Goal: Task Accomplishment & Management: Complete application form

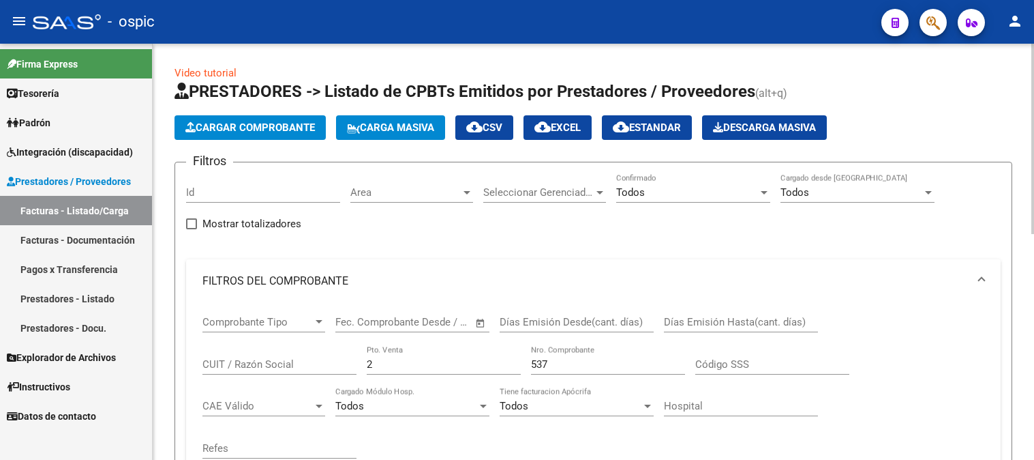
click at [330, 303] on div "Comprobante Tipo Comprobante Tipo Start date – End date Fec. Comprobante Desde …" at bounding box center [593, 387] width 782 height 168
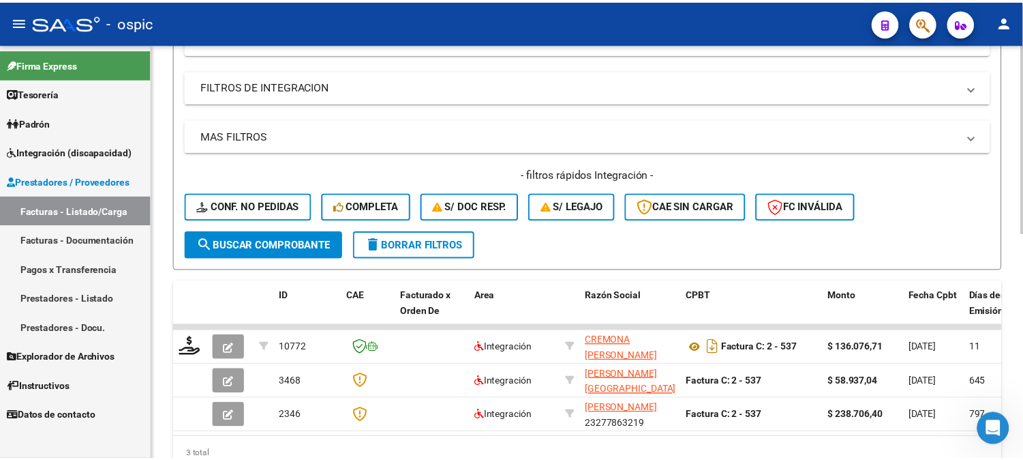
scroll to position [454, 0]
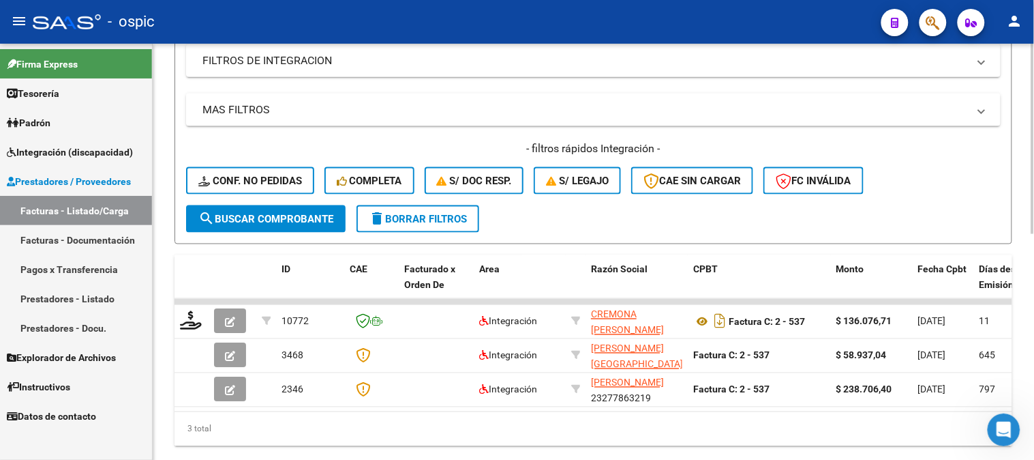
type input "538"
click at [316, 205] on button "search Buscar Comprobante" at bounding box center [266, 218] width 160 height 27
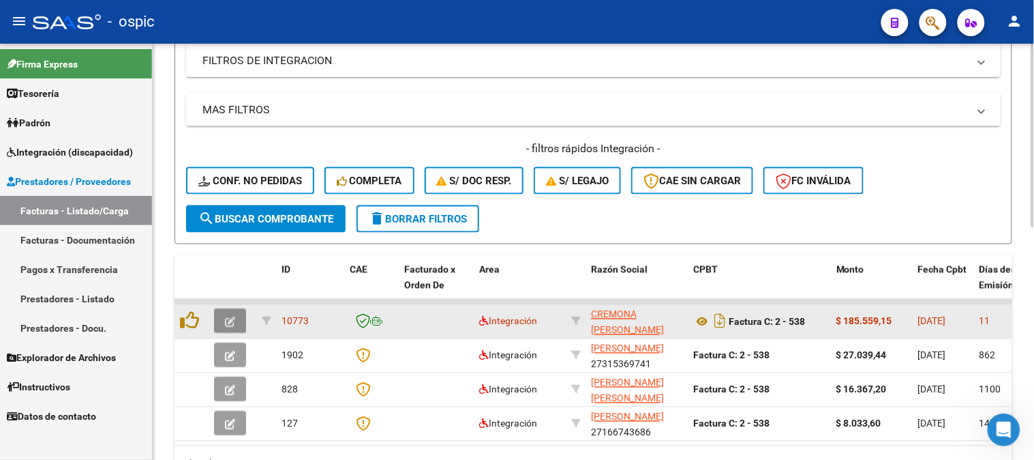
click at [228, 322] on icon "button" at bounding box center [230, 322] width 10 height 10
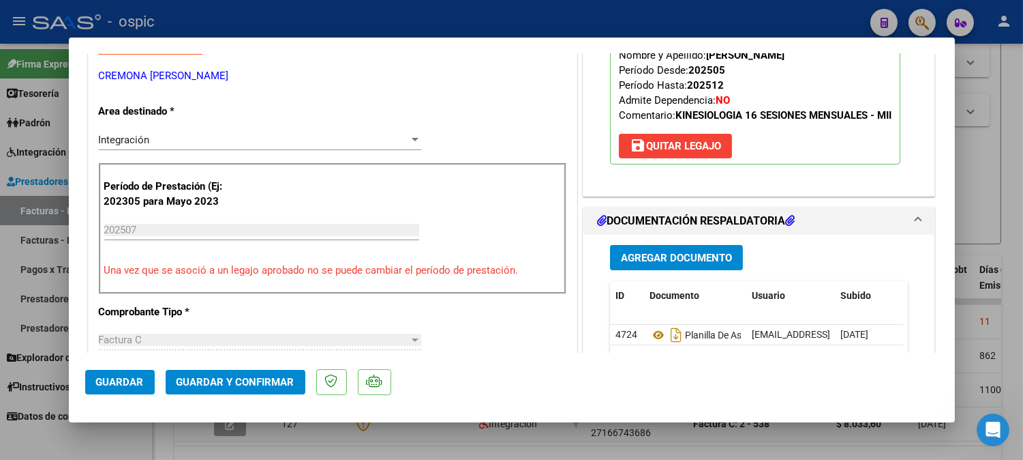
scroll to position [0, 0]
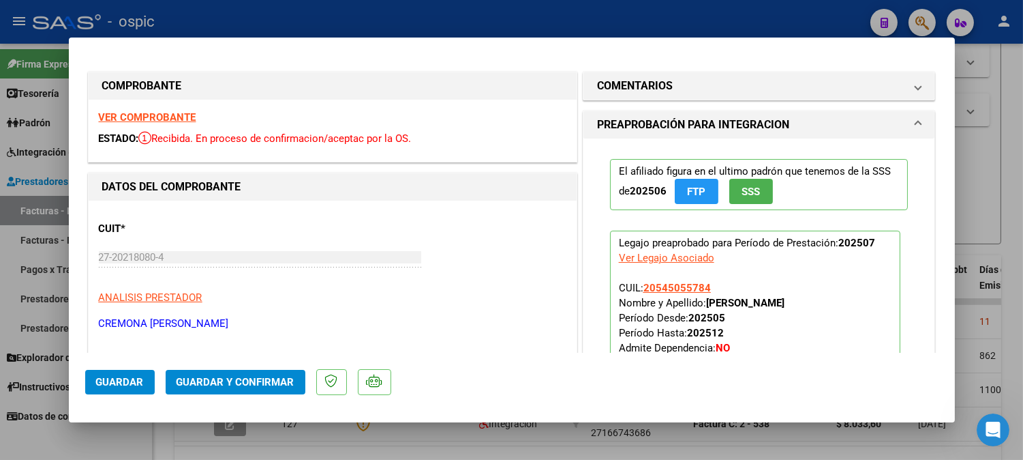
type input "$ 0,00"
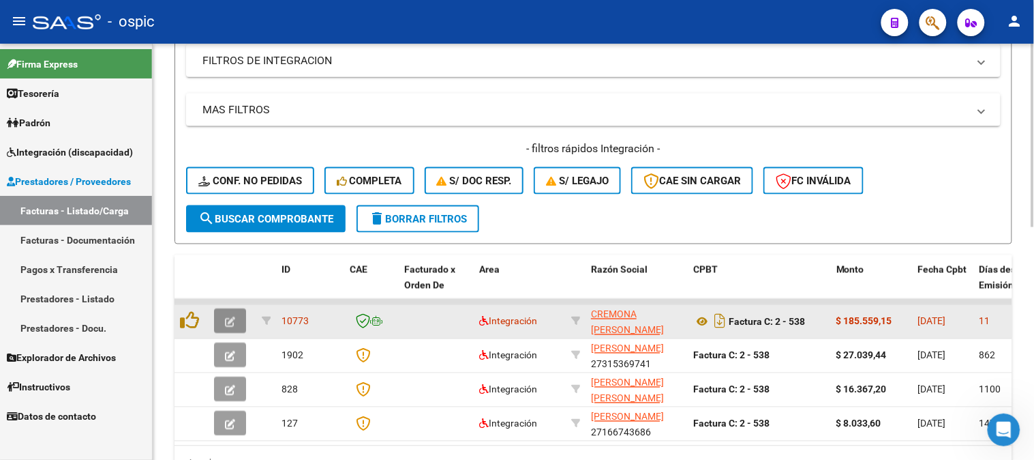
click at [226, 317] on icon "button" at bounding box center [230, 322] width 10 height 10
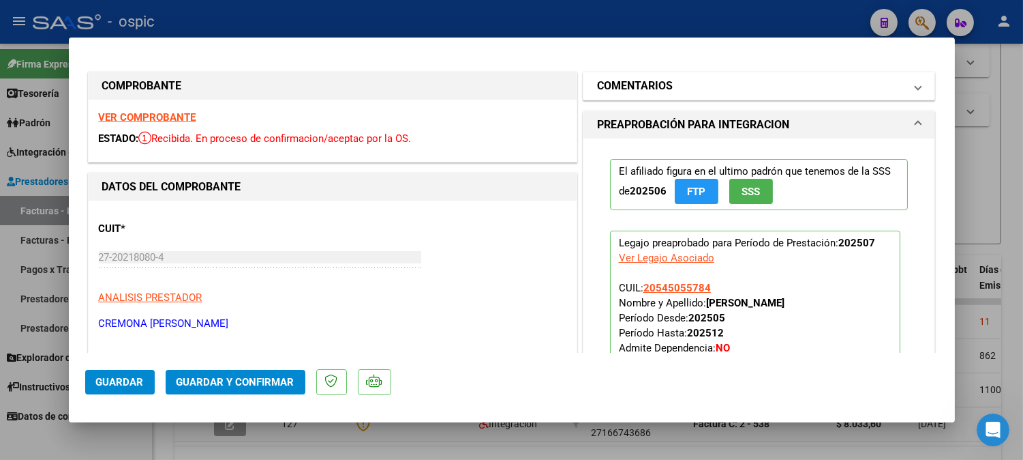
click at [616, 96] on mat-expansion-panel-header "COMENTARIOS" at bounding box center [760, 85] width 352 height 27
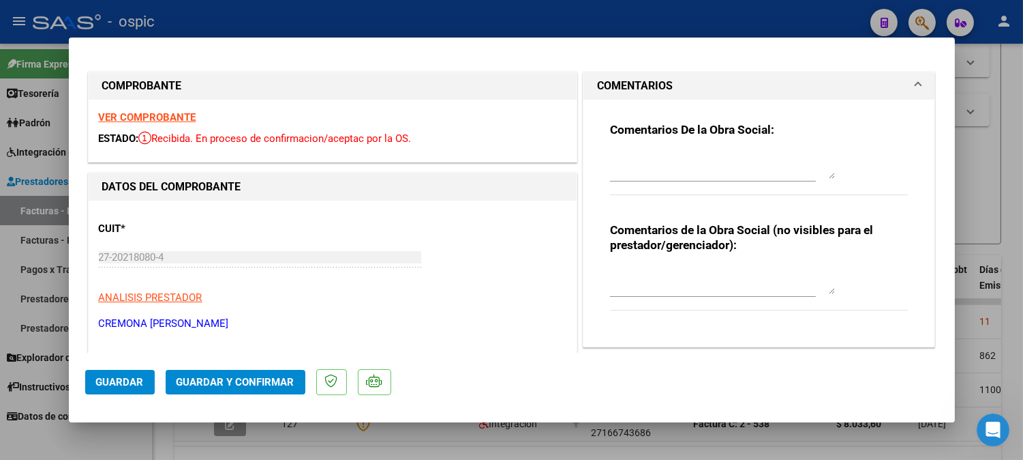
click at [646, 280] on textarea at bounding box center [722, 280] width 225 height 27
type textarea "KINESIO 15 SESIONES"
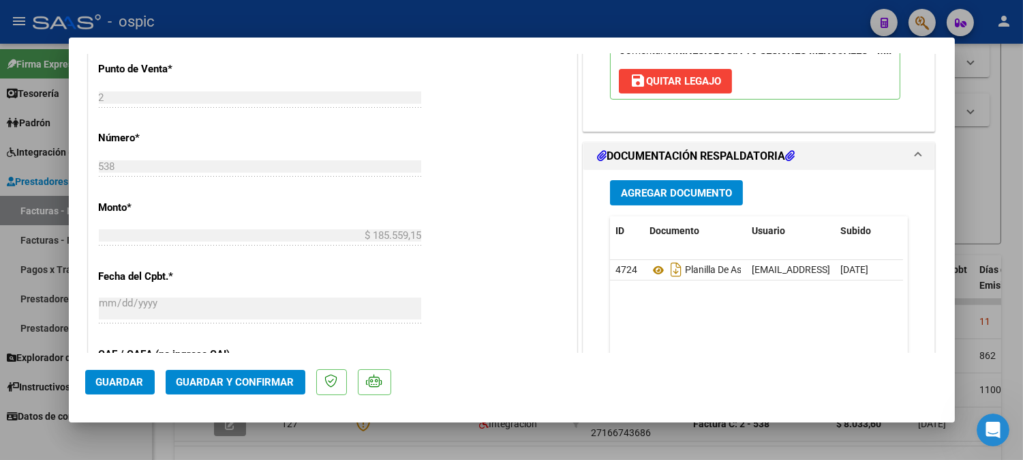
scroll to position [604, 0]
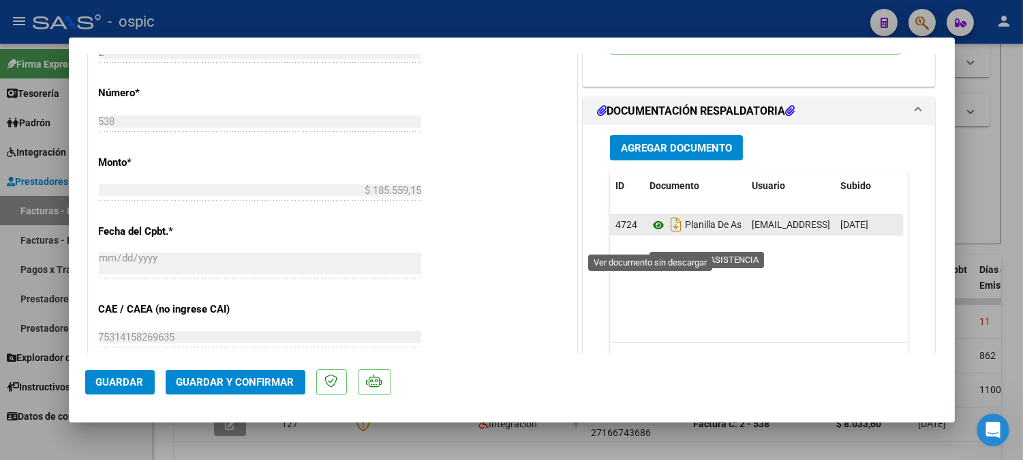
click at [651, 233] on icon at bounding box center [659, 225] width 18 height 16
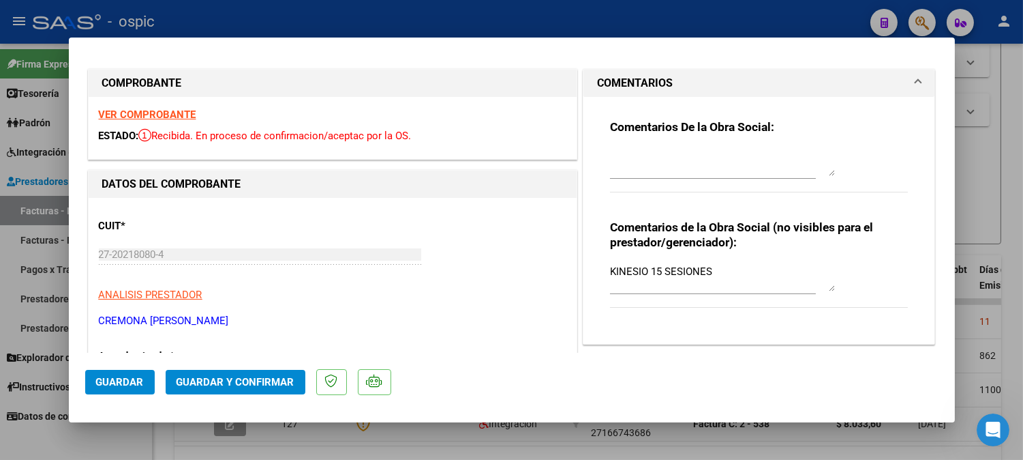
scroll to position [0, 0]
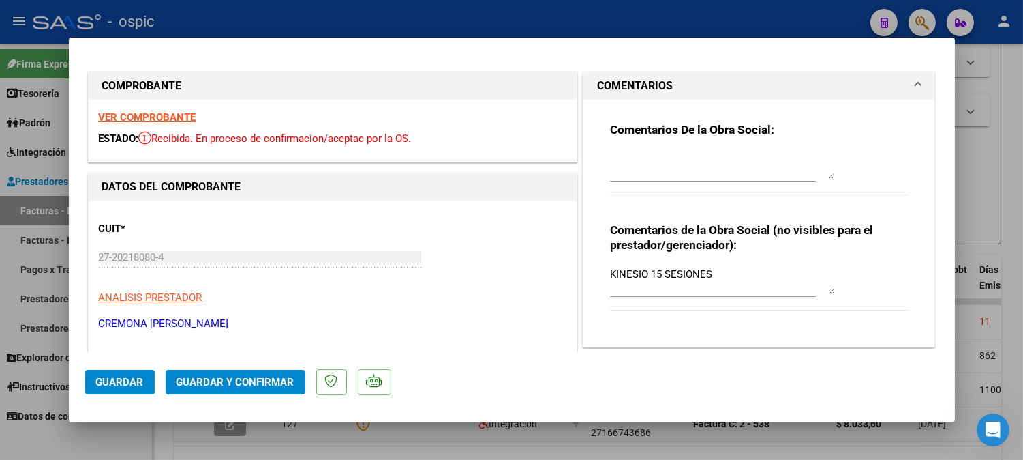
click at [679, 148] on div "Comentarios De la Obra Social:" at bounding box center [759, 166] width 299 height 88
click at [683, 157] on textarea at bounding box center [722, 164] width 225 height 27
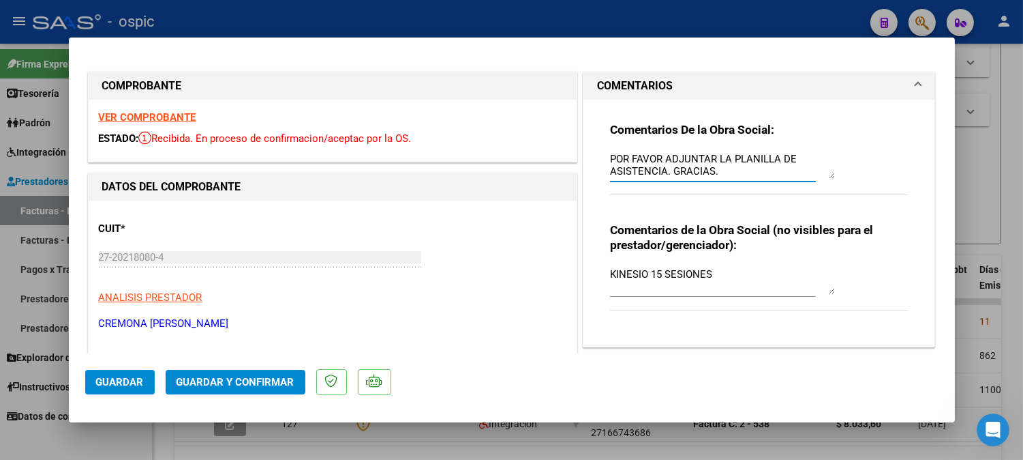
click at [659, 175] on textarea "POR FAVOR ADJUNTAR LA PLANILLA DE ASISTENCIA. GRACIAS." at bounding box center [722, 164] width 225 height 27
click at [709, 172] on textarea "POR FAVOR ADJUNTAR LA PLANILLA DE ASISTENCIA SIN EXECPCION. GRACIAS." at bounding box center [722, 164] width 225 height 27
click at [790, 171] on textarea "POR FAVOR ADJUNTAR LA PLANILLA DE ASISTENCIA SIN EXCEPCION. GRACIAS." at bounding box center [722, 164] width 225 height 27
type textarea "POR FAVOR ADJUNTAR LA PLANILLA DE ASISTENCIA SIN EXCEPCION. GRACIAS."
click at [250, 380] on span "Guardar y Confirmar" at bounding box center [236, 382] width 118 height 12
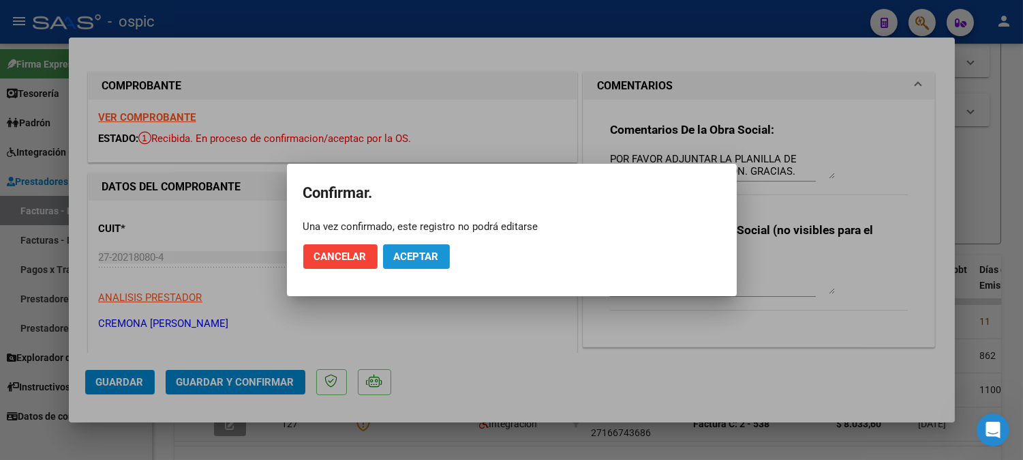
click at [438, 251] on span "Aceptar" at bounding box center [416, 256] width 45 height 12
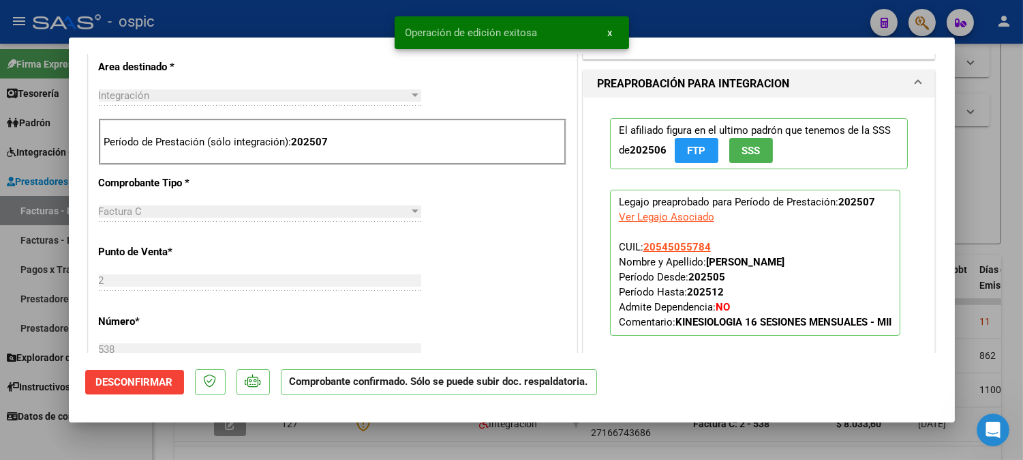
scroll to position [322, 0]
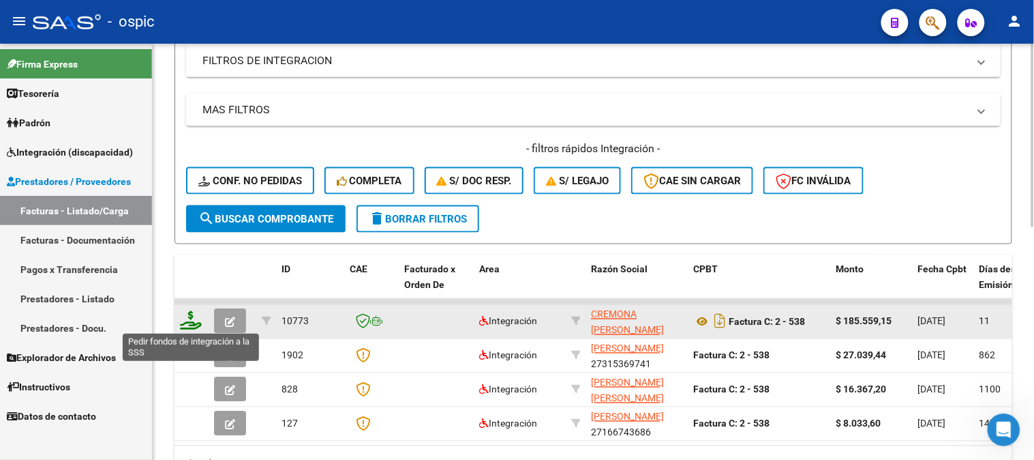
click at [189, 316] on icon at bounding box center [191, 320] width 22 height 19
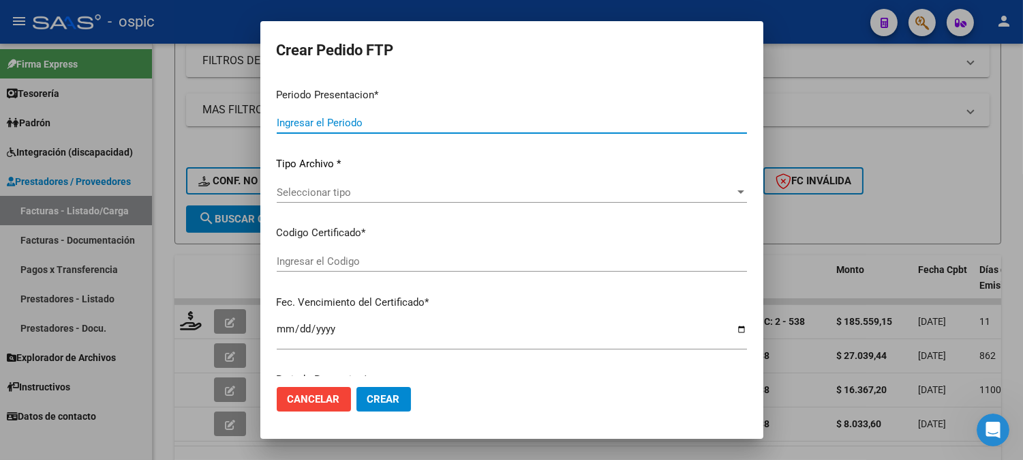
type input "202507"
type input "$ 185.559,15"
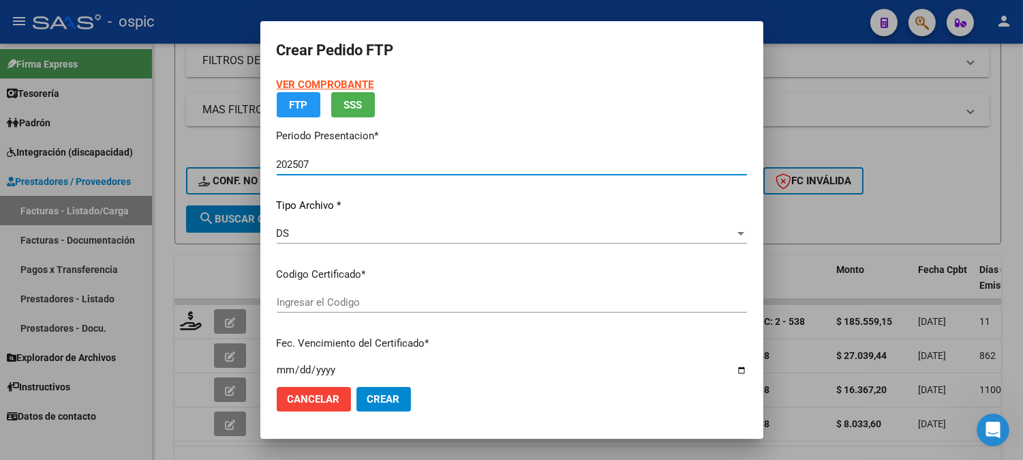
type input "5838473710"
type input "[DATE]"
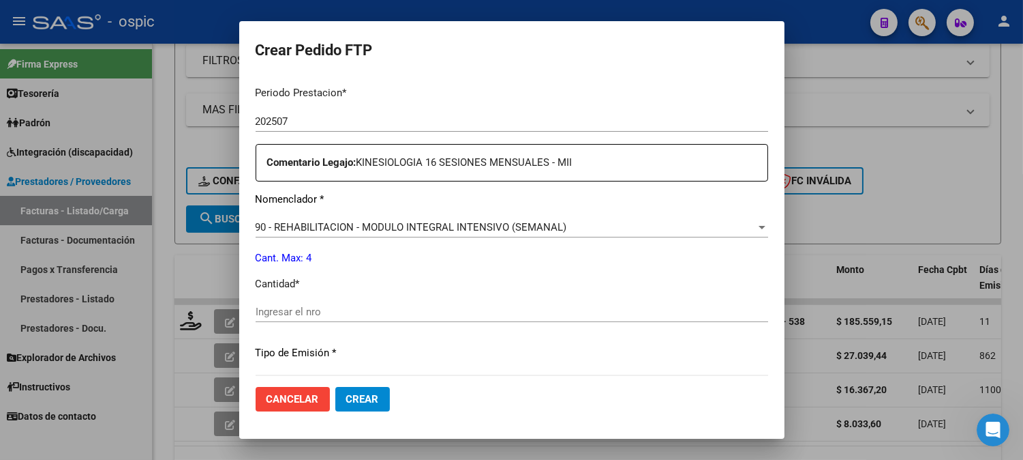
scroll to position [453, 0]
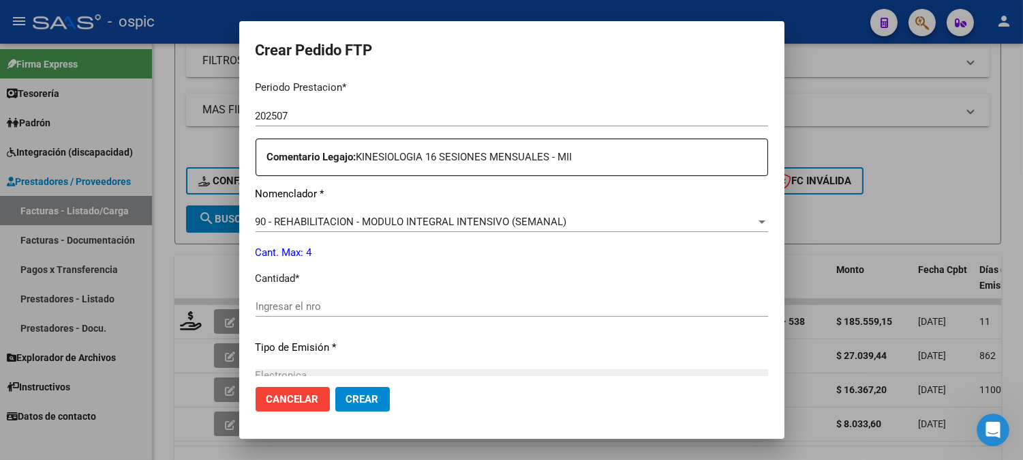
click at [425, 307] on input "Ingresar el nro" at bounding box center [512, 306] width 513 height 12
type input "4"
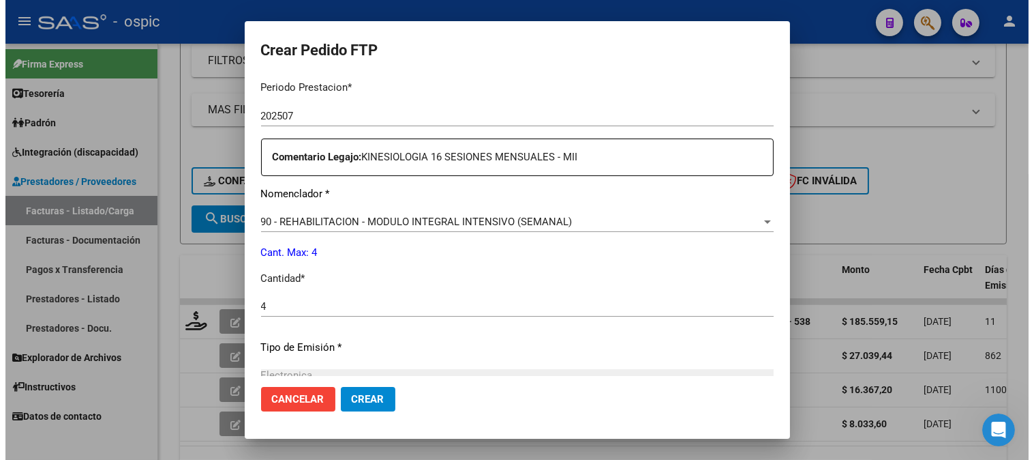
scroll to position [614, 0]
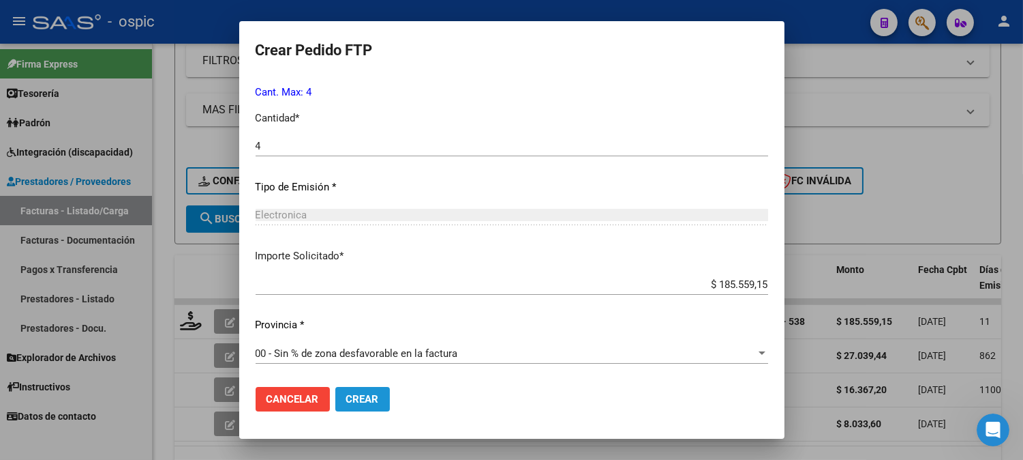
click at [361, 395] on span "Crear" at bounding box center [362, 399] width 33 height 12
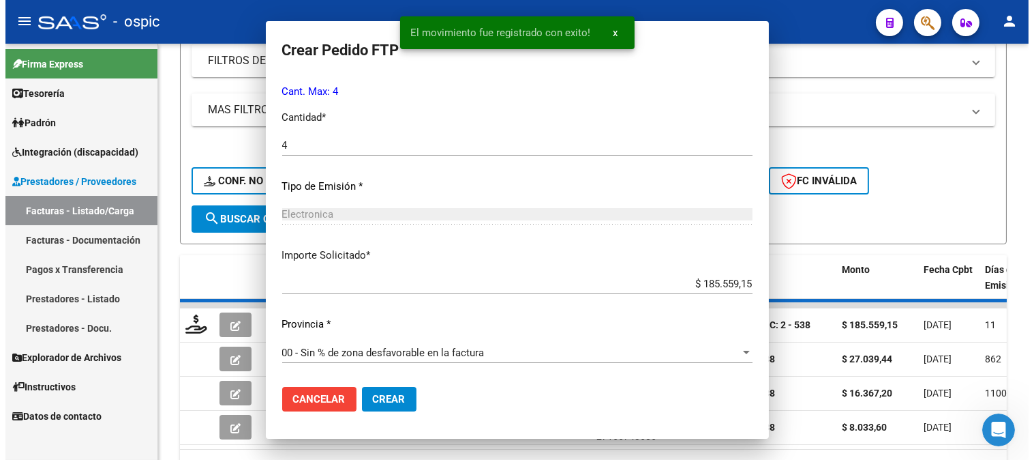
scroll to position [0, 0]
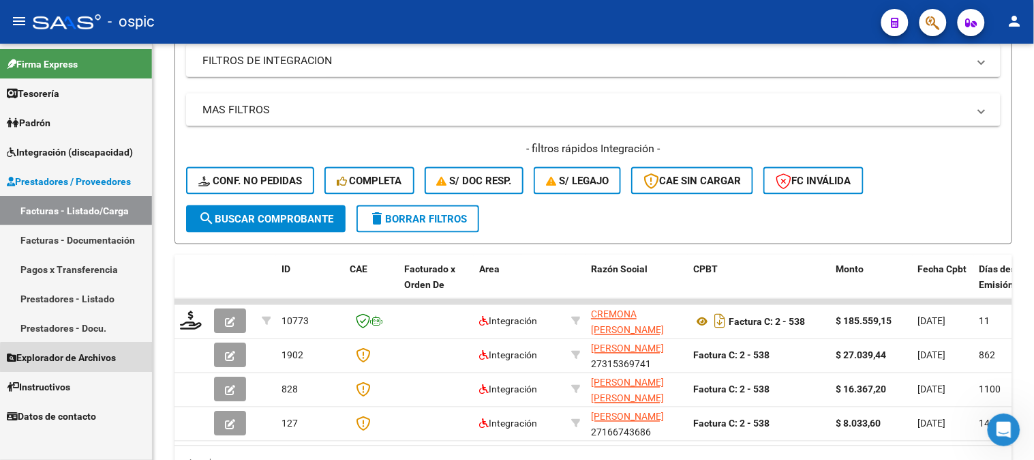
click at [76, 358] on span "Explorador de Archivos" at bounding box center [61, 357] width 109 height 15
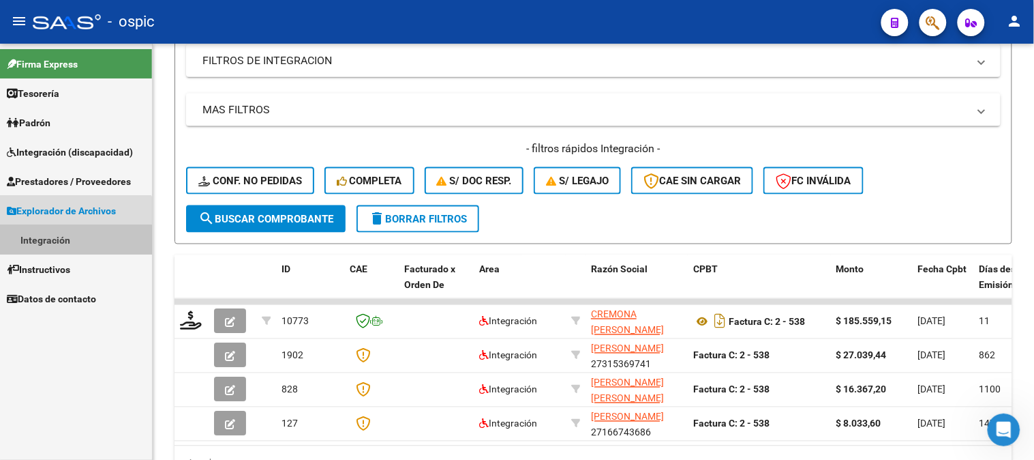
click at [59, 244] on link "Integración" at bounding box center [76, 239] width 152 height 29
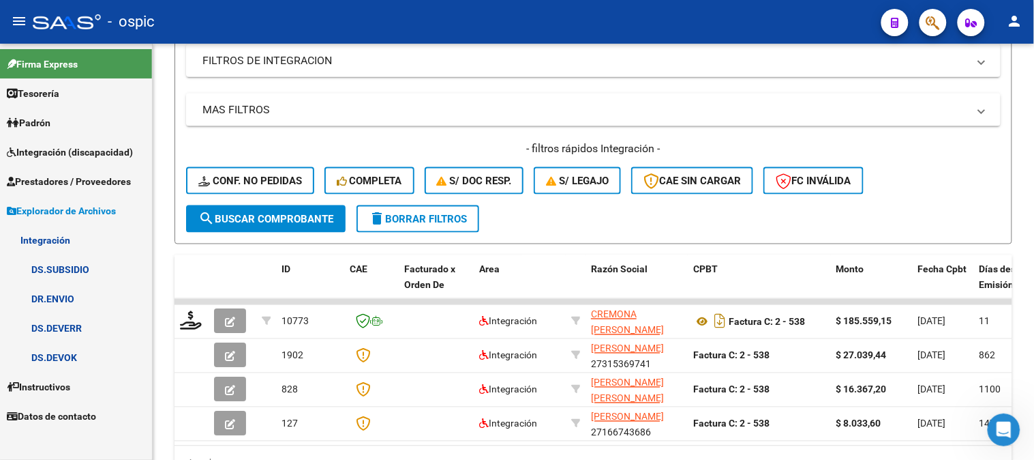
click at [64, 300] on link "DR.ENVIO" at bounding box center [76, 298] width 152 height 29
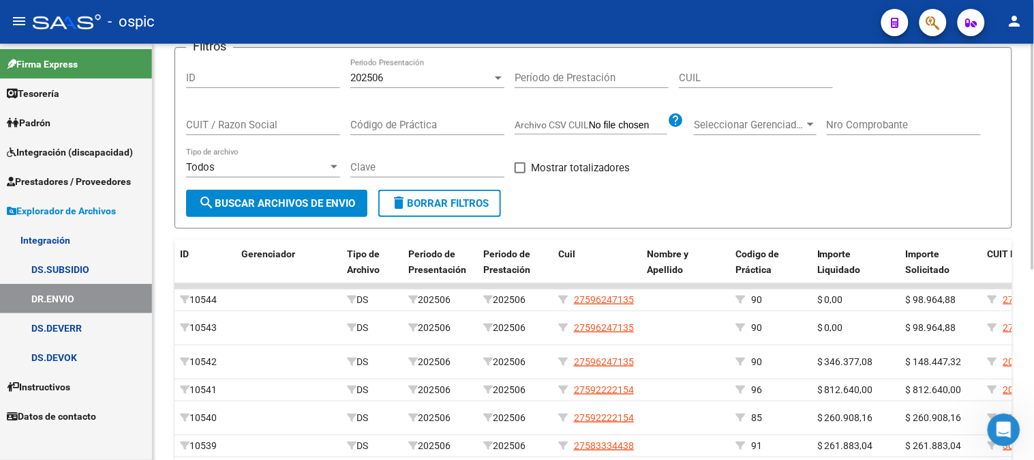
scroll to position [46, 0]
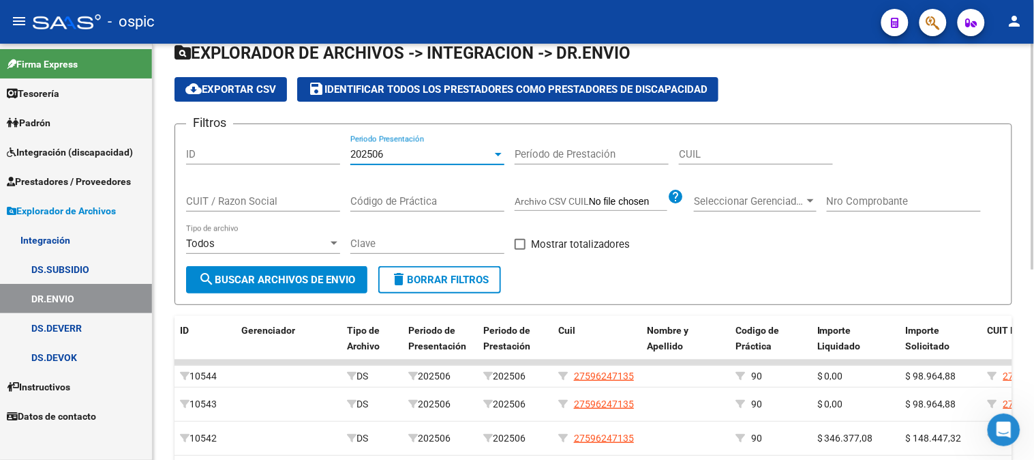
click at [468, 157] on div "202506" at bounding box center [421, 154] width 142 height 12
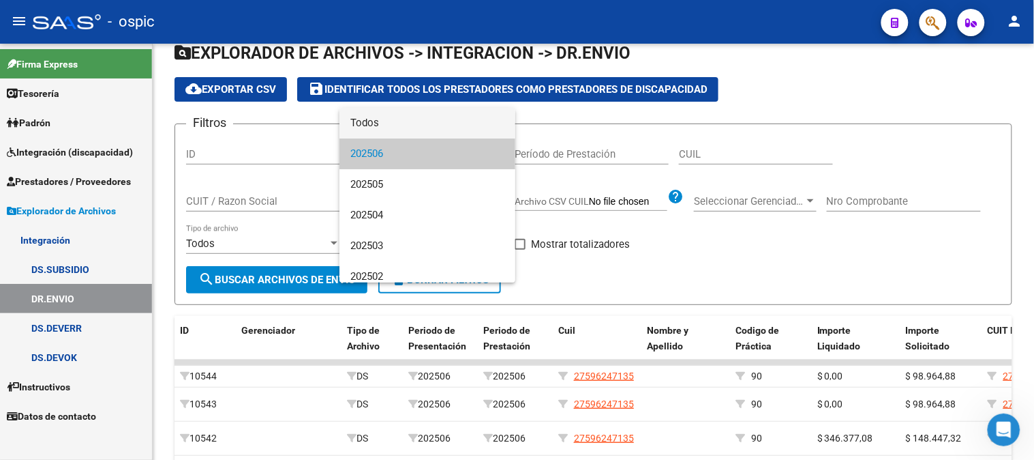
click at [385, 121] on span "Todos" at bounding box center [427, 123] width 154 height 31
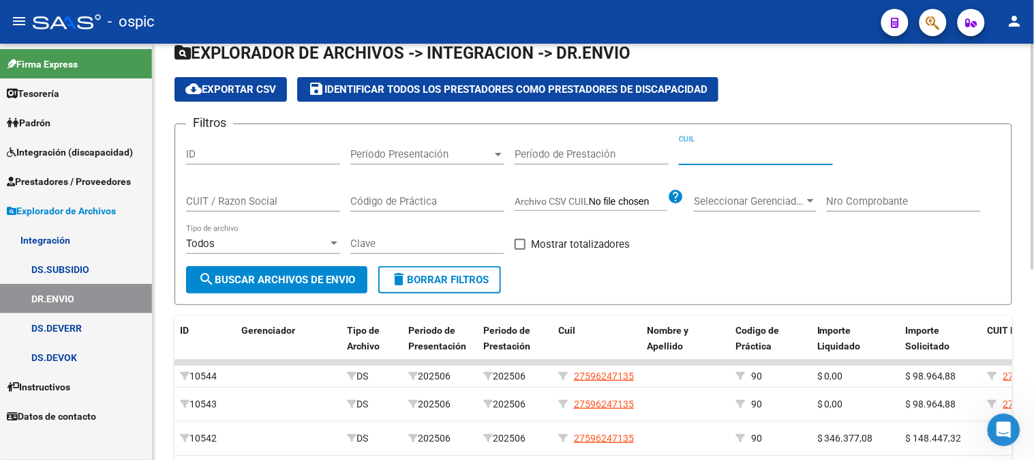
click at [725, 153] on input "CUIL" at bounding box center [756, 154] width 154 height 12
paste input "27-35770465-6"
type input "27-35770465-6"
click at [314, 281] on span "search Buscar Archivos de Envio" at bounding box center [276, 279] width 157 height 12
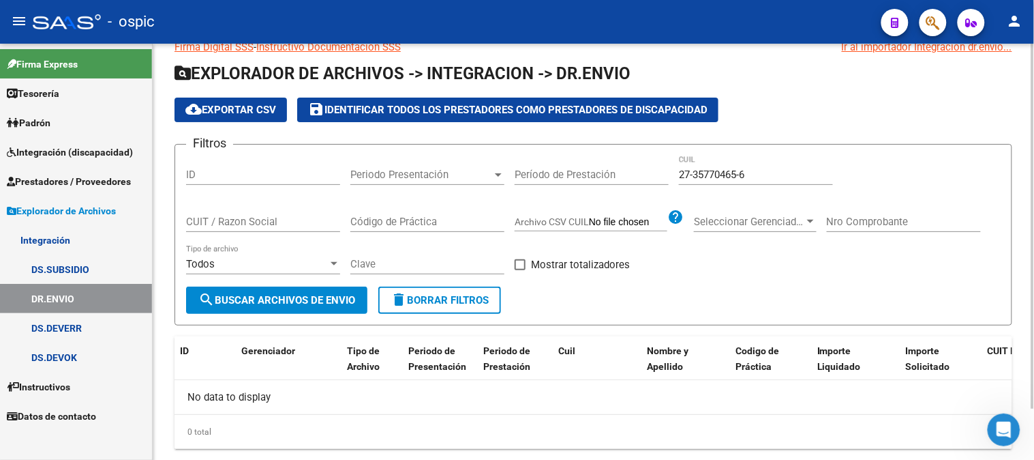
scroll to position [0, 0]
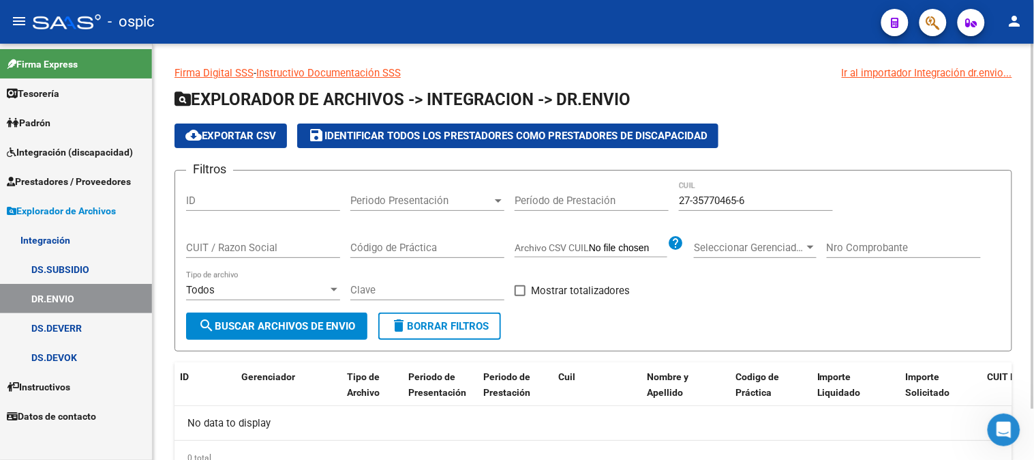
click at [609, 205] on div "Filtros ID Periodo Presentación Periodo Presentación Período de Prestación 27-3…" at bounding box center [593, 246] width 815 height 131
click at [262, 244] on input "CUIT / Razon Social" at bounding box center [263, 247] width 154 height 12
paste input "27-35770465-6"
click at [284, 321] on span "search Buscar Archivos de Envio" at bounding box center [276, 326] width 157 height 12
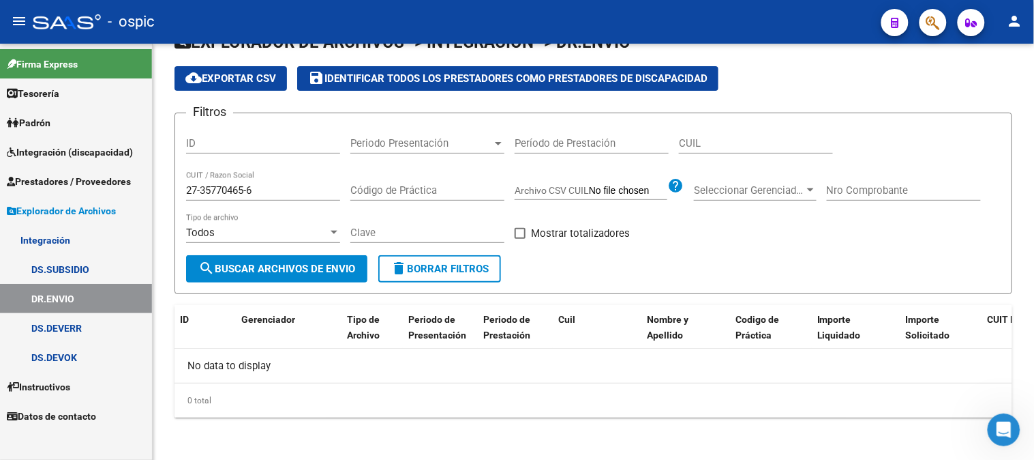
drag, startPoint x: 295, startPoint y: 190, endPoint x: 0, endPoint y: 174, distance: 295.6
click at [0, 173] on mat-sidenav-container "Firma Express Tesorería Extractos Procesados (csv) Extractos Originales (pdf) P…" at bounding box center [517, 252] width 1034 height 416
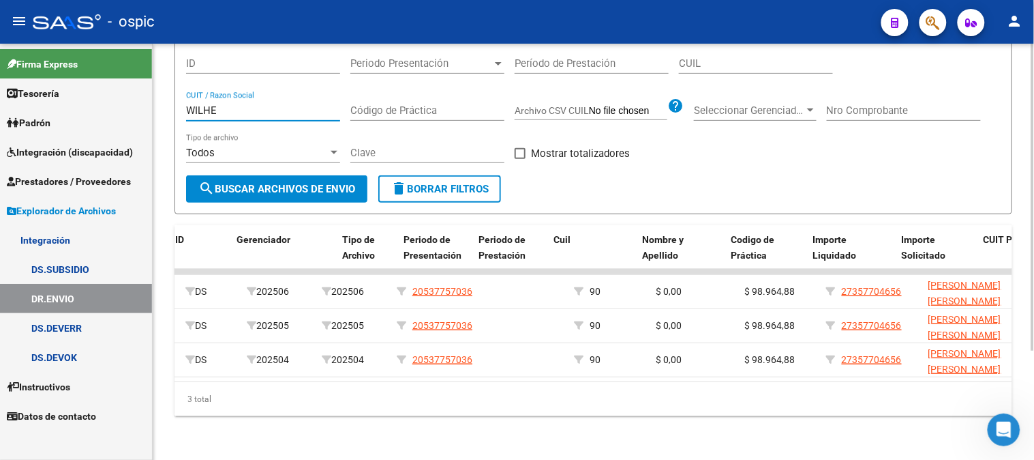
scroll to position [0, 165]
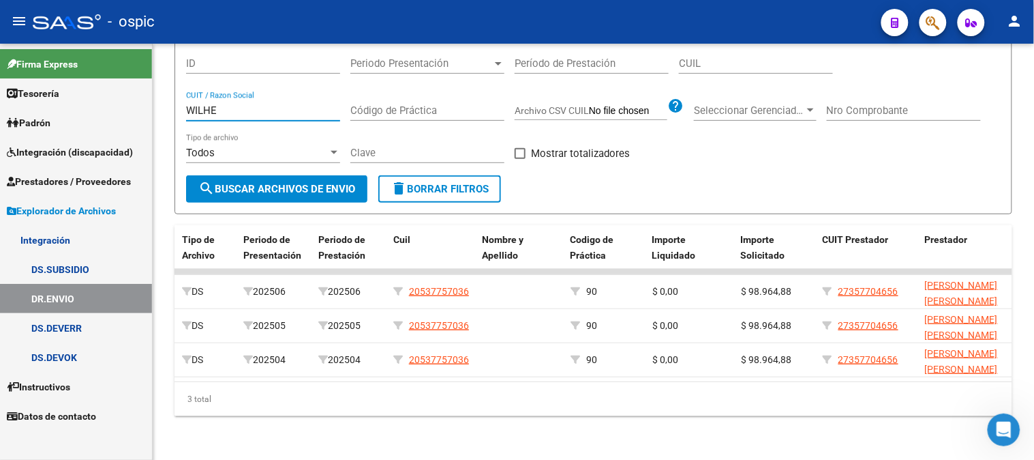
type input "WILHE"
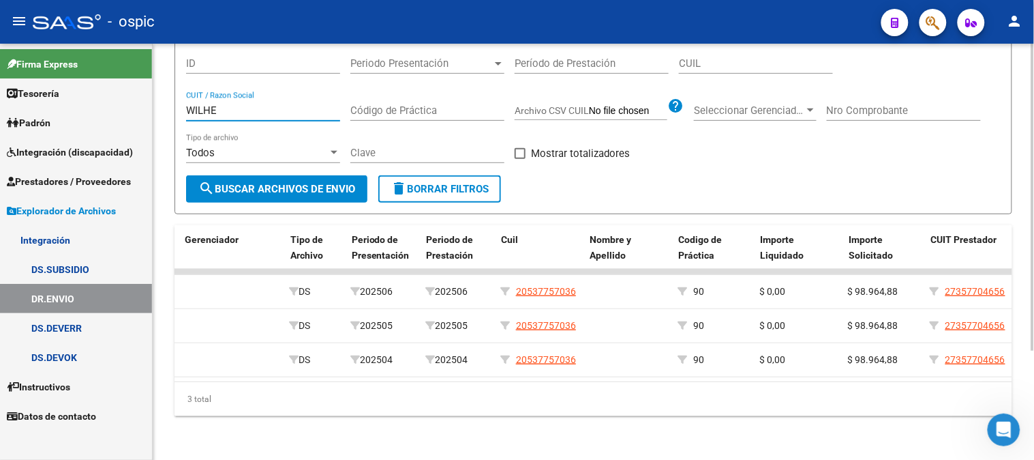
scroll to position [0, 0]
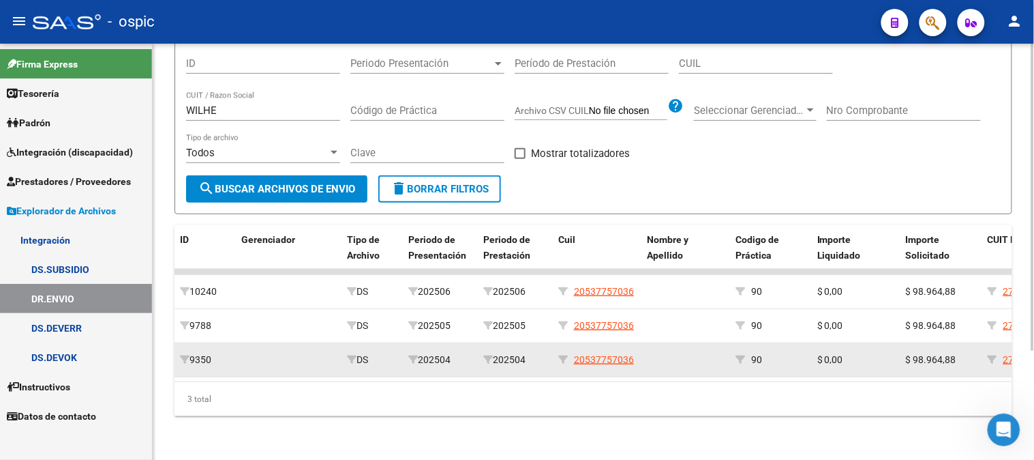
drag, startPoint x: 425, startPoint y: 348, endPoint x: 458, endPoint y: 348, distance: 33.4
click at [458, 352] on div "202504" at bounding box center [440, 360] width 64 height 16
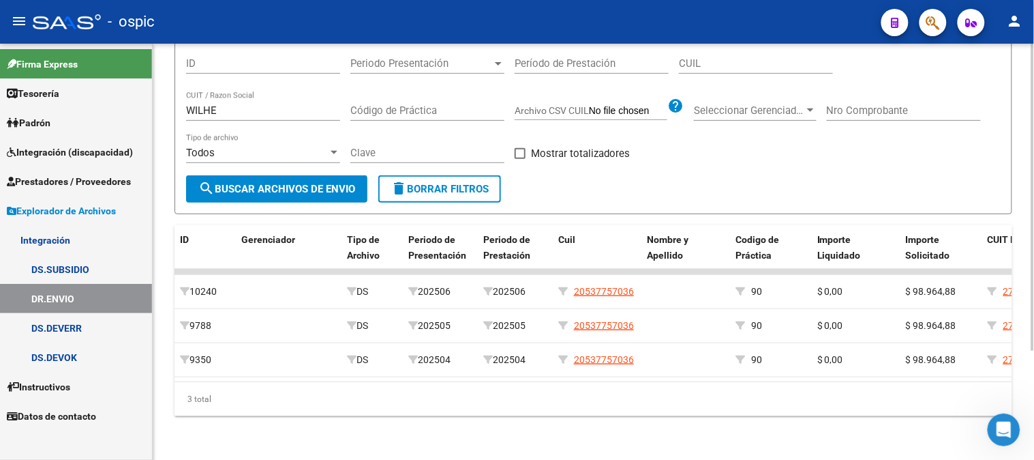
click at [421, 183] on span "delete Borrar Filtros" at bounding box center [440, 189] width 98 height 12
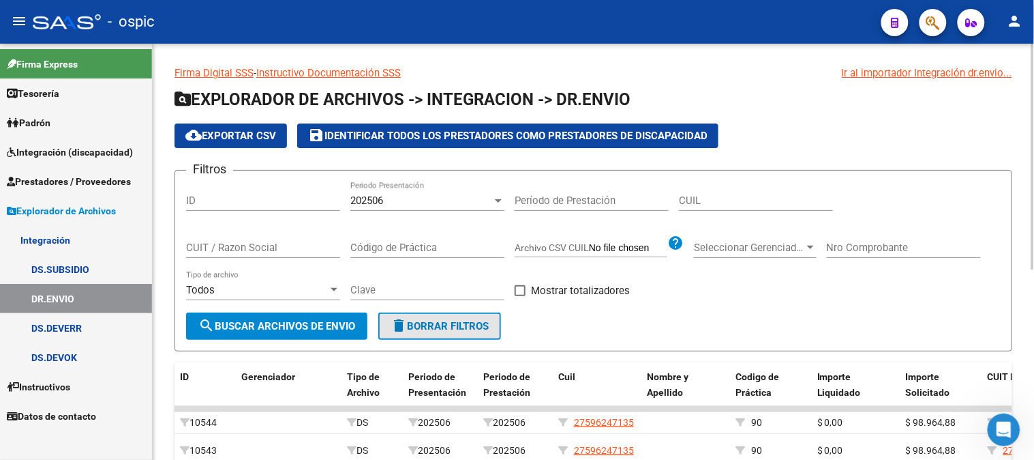
click at [453, 322] on span "delete Borrar Filtros" at bounding box center [440, 326] width 98 height 12
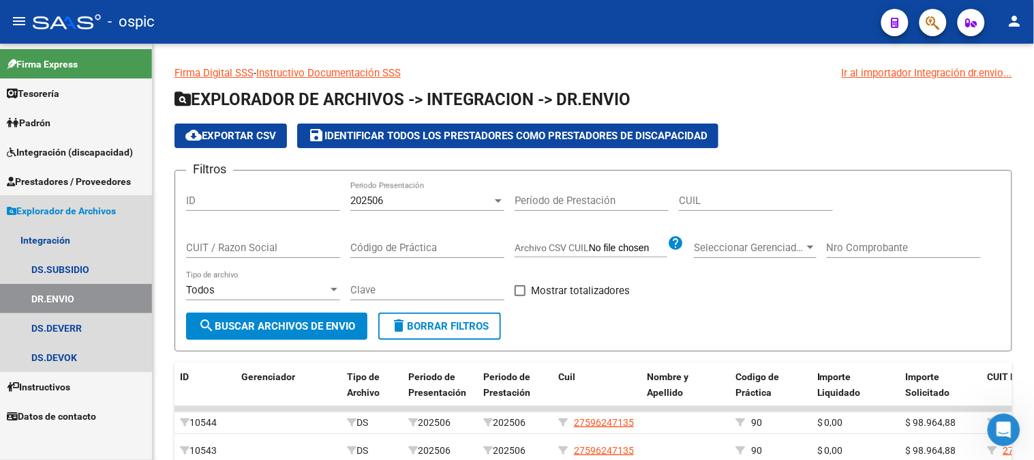
drag, startPoint x: 69, startPoint y: 209, endPoint x: 77, endPoint y: 187, distance: 23.9
click at [69, 209] on span "Explorador de Archivos" at bounding box center [61, 210] width 109 height 15
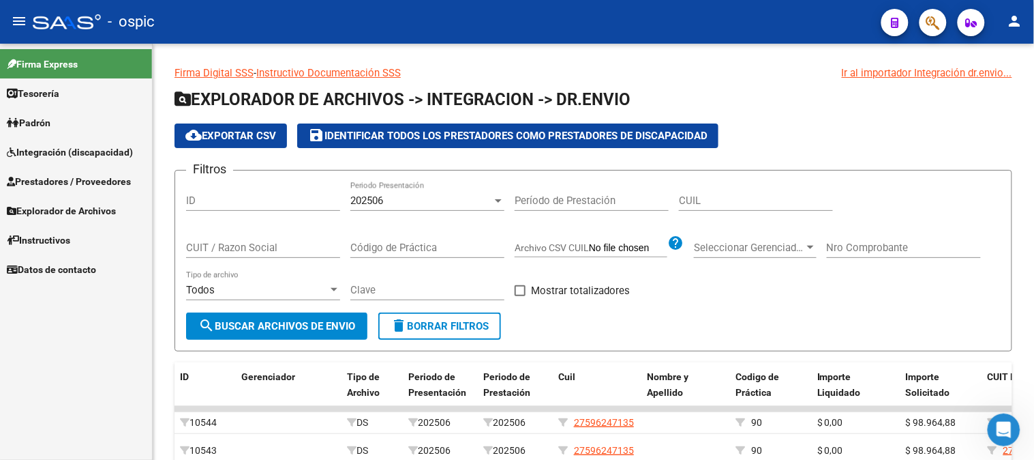
drag, startPoint x: 80, startPoint y: 182, endPoint x: 77, endPoint y: 194, distance: 11.9
click at [79, 182] on span "Prestadores / Proveedores" at bounding box center [69, 181] width 124 height 15
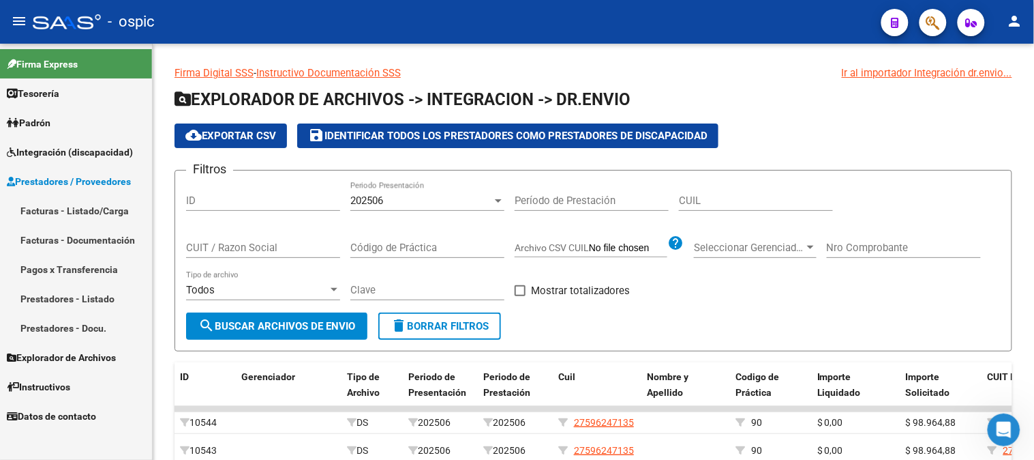
click at [76, 208] on link "Facturas - Listado/Carga" at bounding box center [76, 210] width 152 height 29
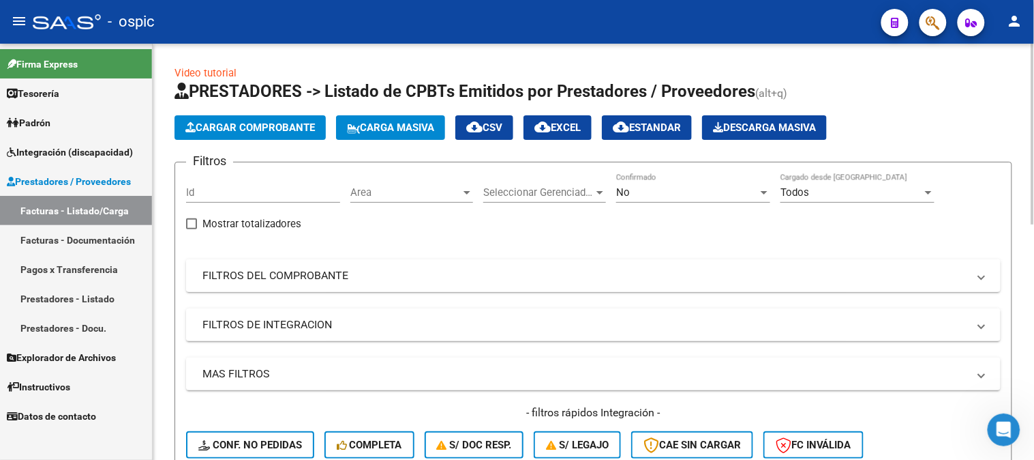
click at [235, 281] on mat-panel-title "FILTROS DEL COMPROBANTE" at bounding box center [585, 275] width 766 height 15
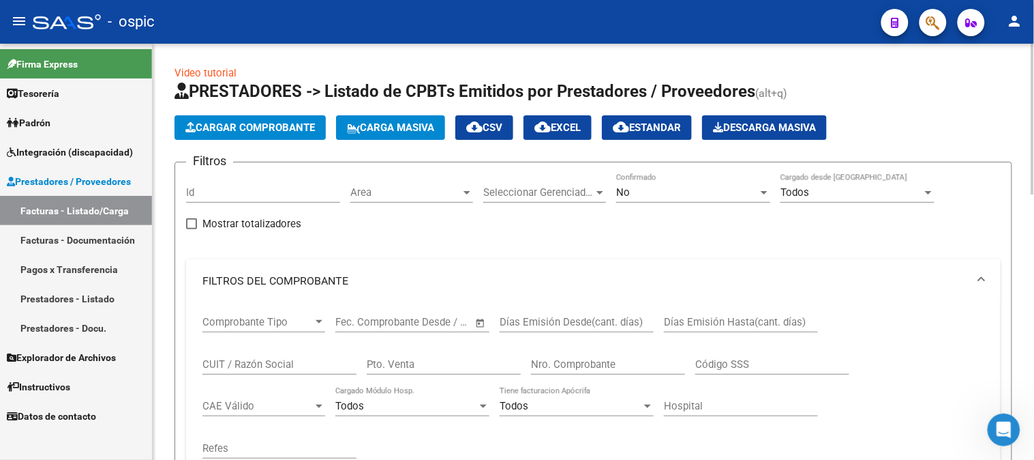
click at [235, 281] on mat-panel-title "FILTROS DEL COMPROBANTE" at bounding box center [585, 280] width 766 height 15
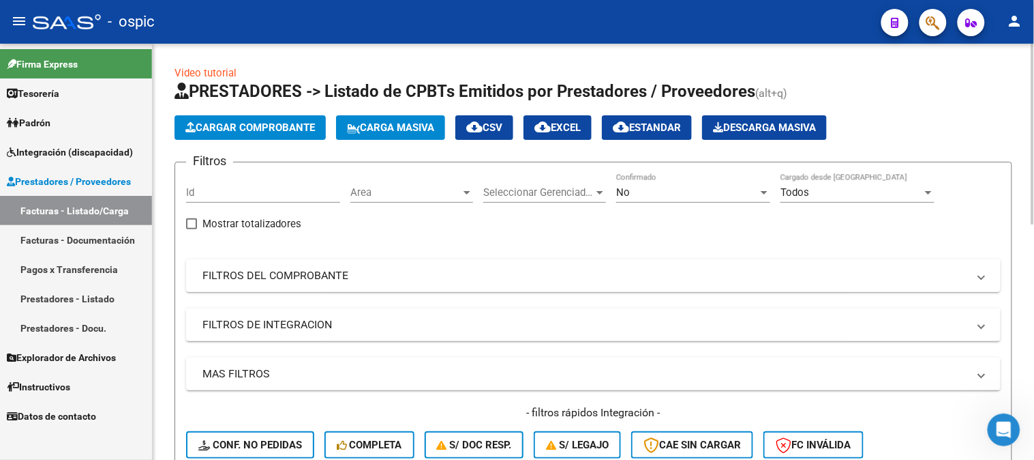
click at [235, 281] on mat-panel-title "FILTROS DEL COMPROBANTE" at bounding box center [585, 275] width 766 height 15
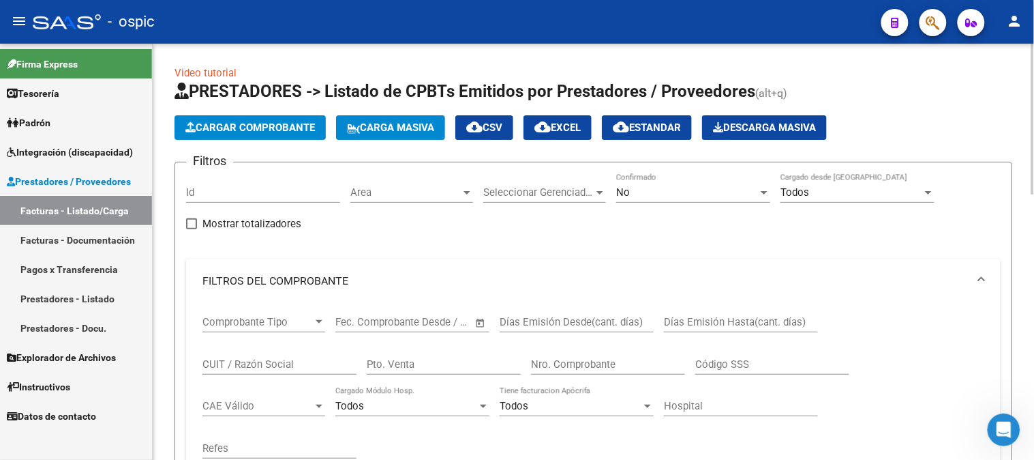
click at [246, 357] on div "CUIT / Razón Social" at bounding box center [279, 359] width 154 height 29
paste input "30712194118"
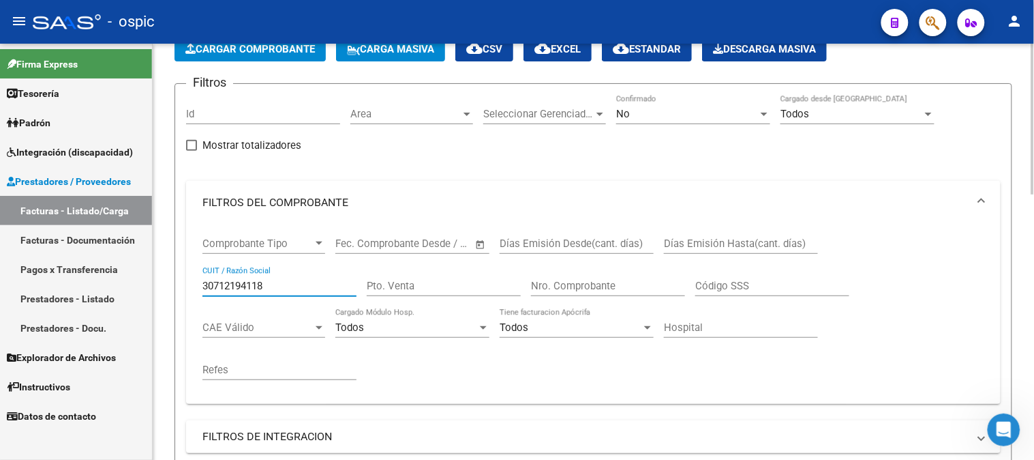
scroll to position [303, 0]
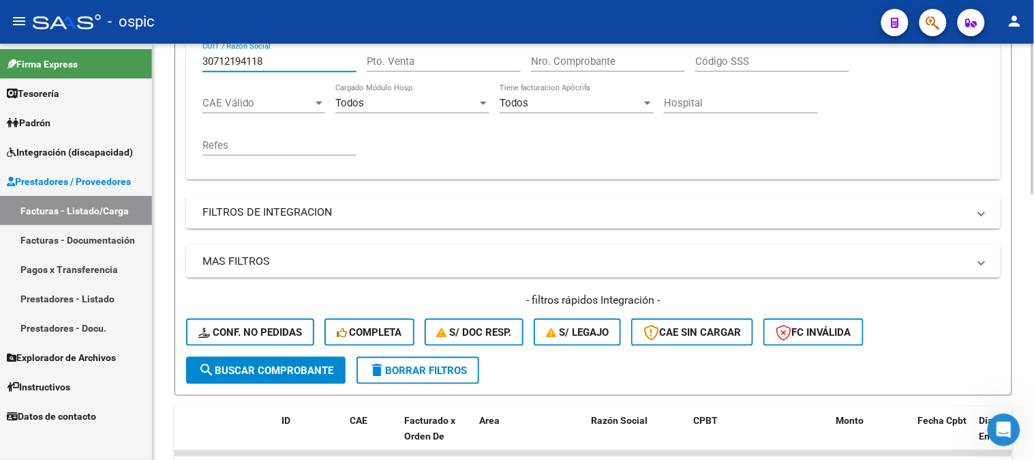
type input "30712194118"
click at [248, 367] on span "search Buscar Comprobante" at bounding box center [265, 370] width 135 height 12
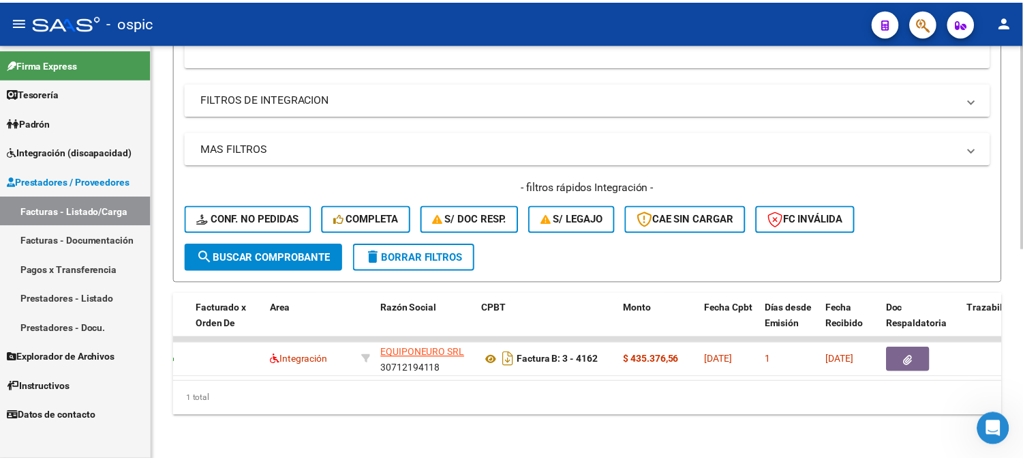
scroll to position [0, 0]
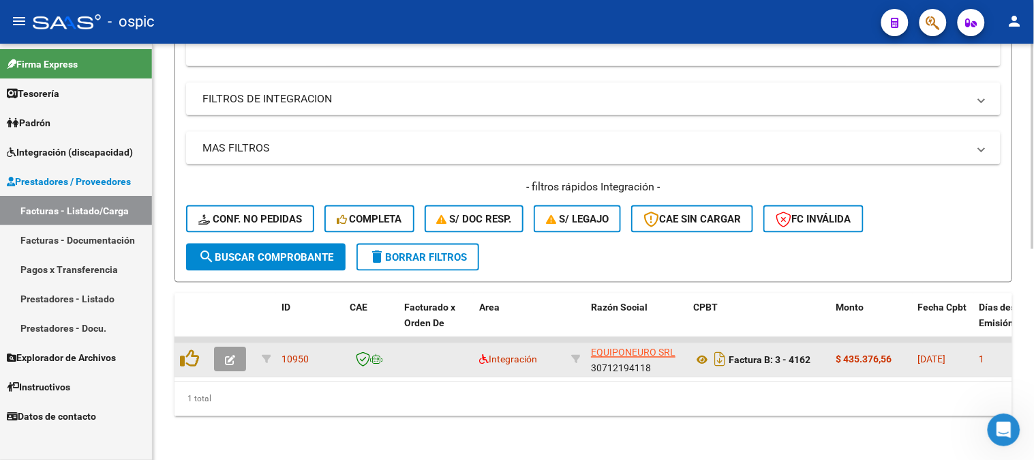
click at [230, 355] on icon "button" at bounding box center [230, 360] width 10 height 10
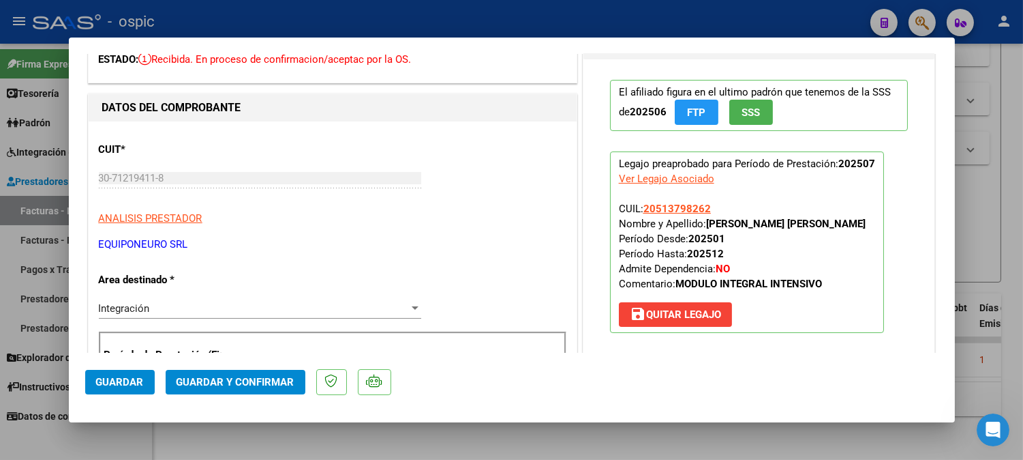
scroll to position [151, 0]
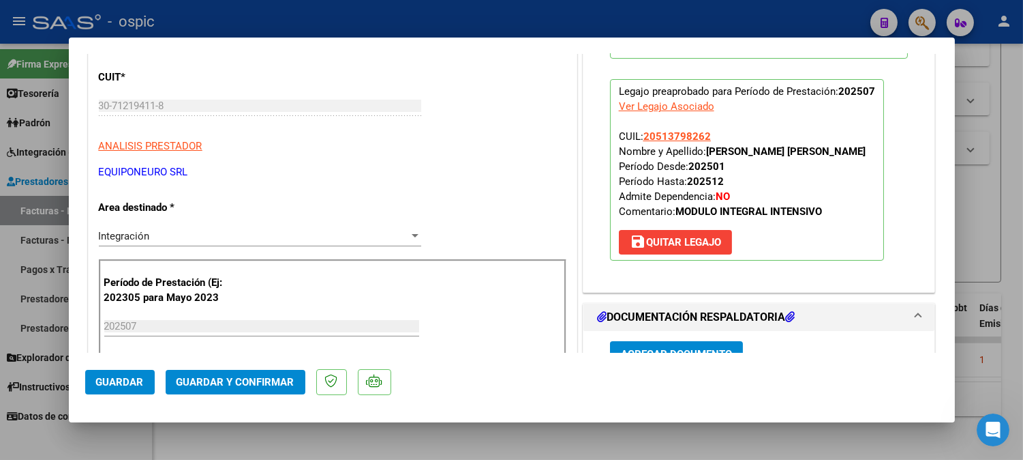
type input "$ 0,00"
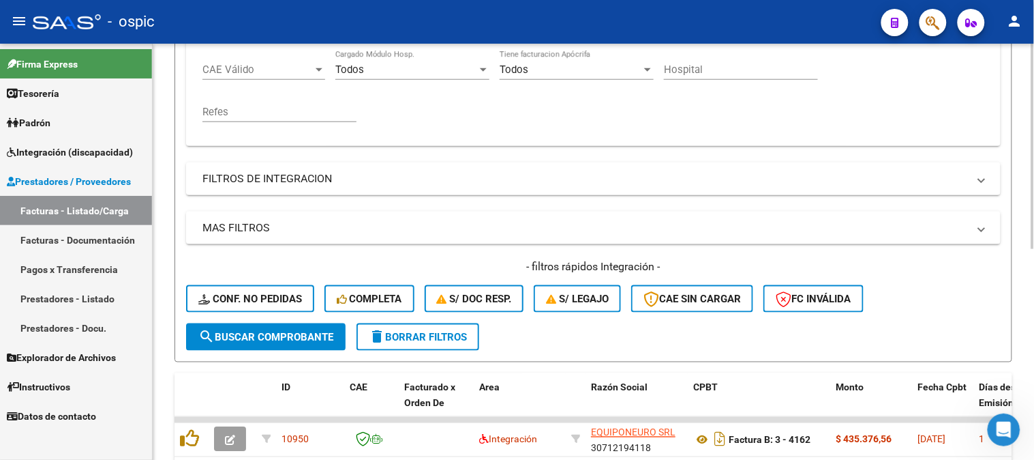
scroll to position [350, 0]
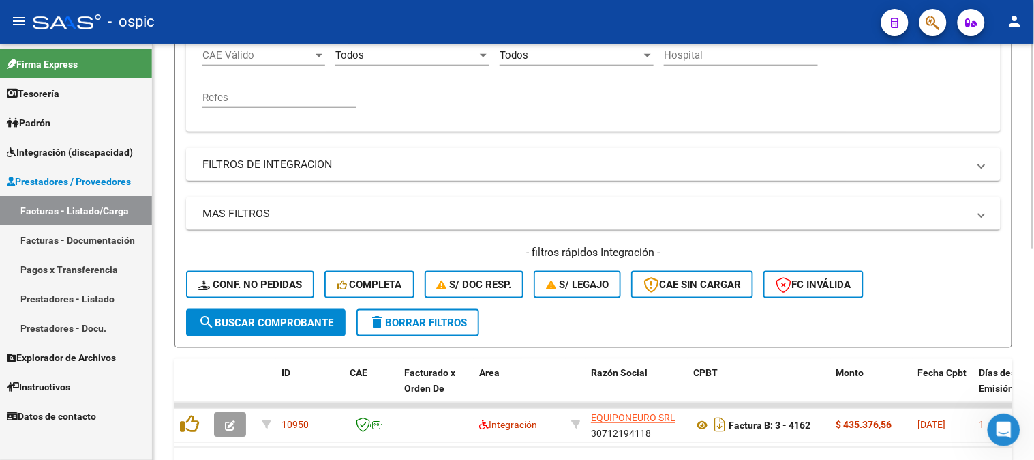
click at [455, 324] on span "delete Borrar Filtros" at bounding box center [418, 322] width 98 height 12
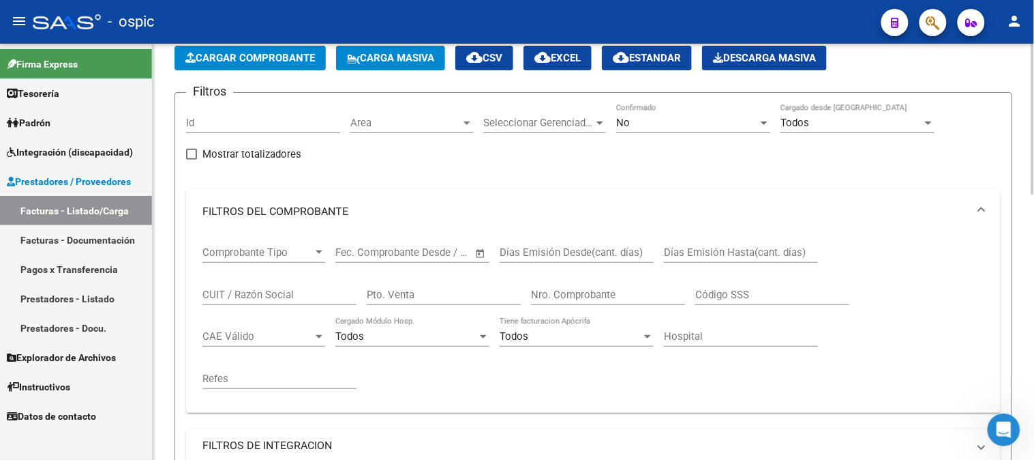
scroll to position [48, 0]
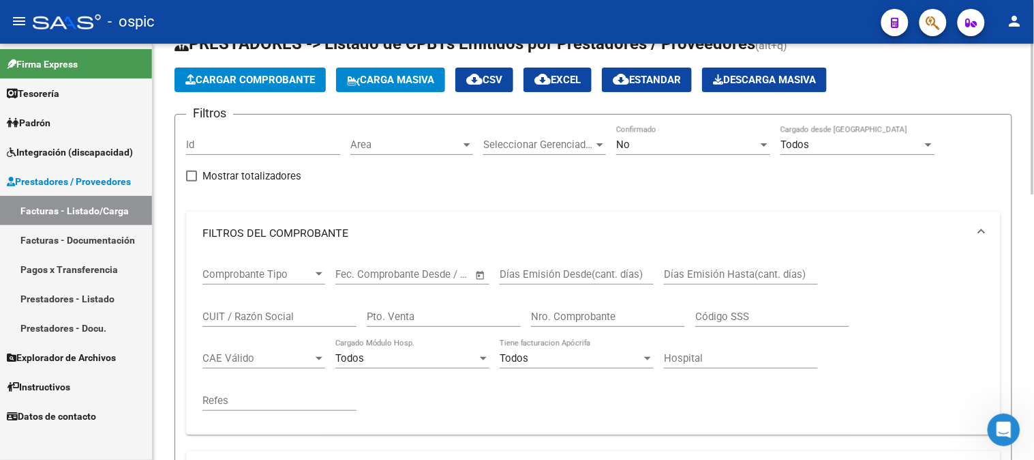
click at [419, 320] on input "Pto. Venta" at bounding box center [444, 316] width 154 height 12
type input "4"
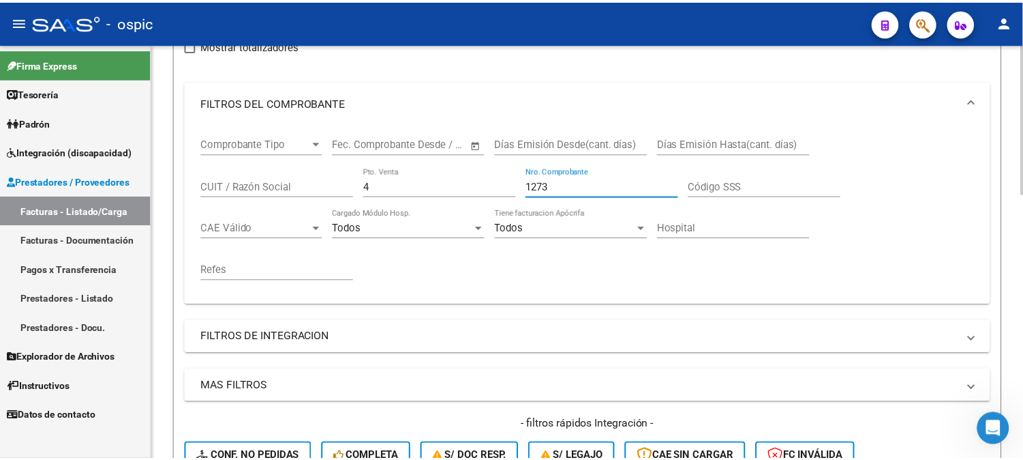
scroll to position [426, 0]
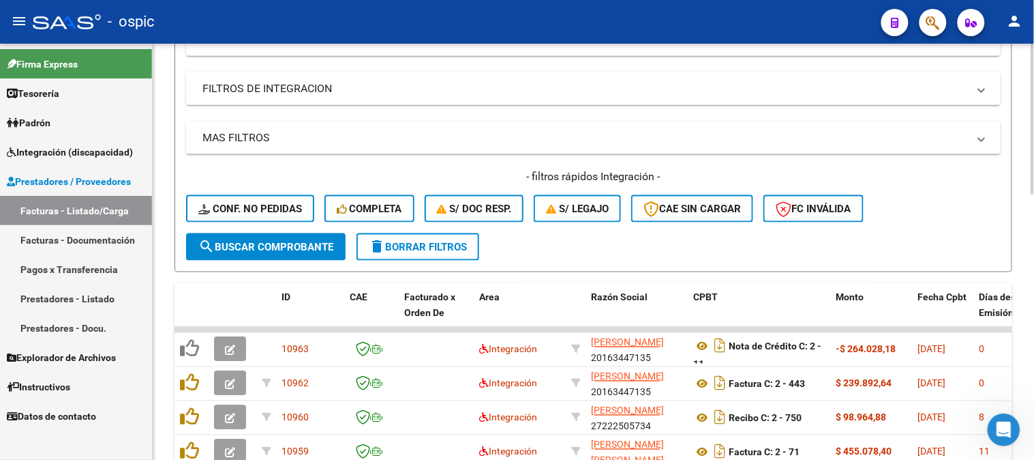
type input "1273"
click at [301, 243] on span "search Buscar Comprobante" at bounding box center [265, 247] width 135 height 12
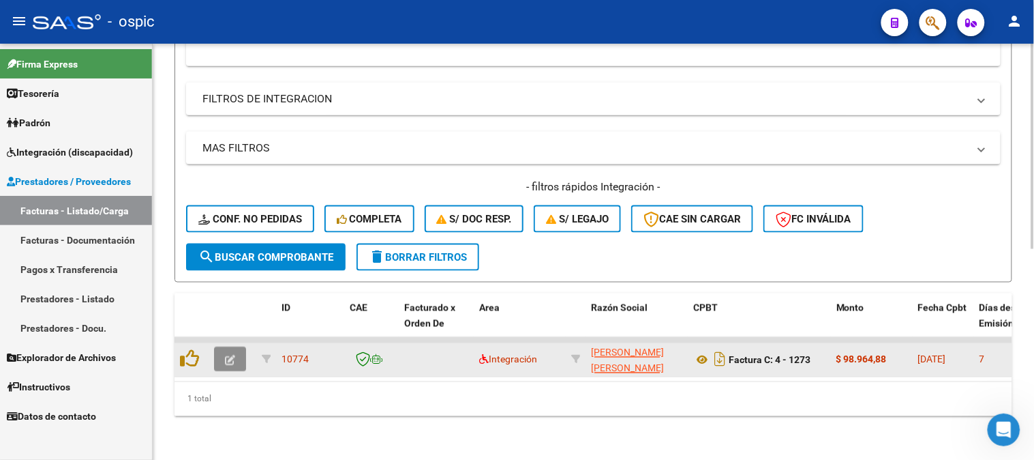
click at [237, 348] on button "button" at bounding box center [230, 359] width 32 height 25
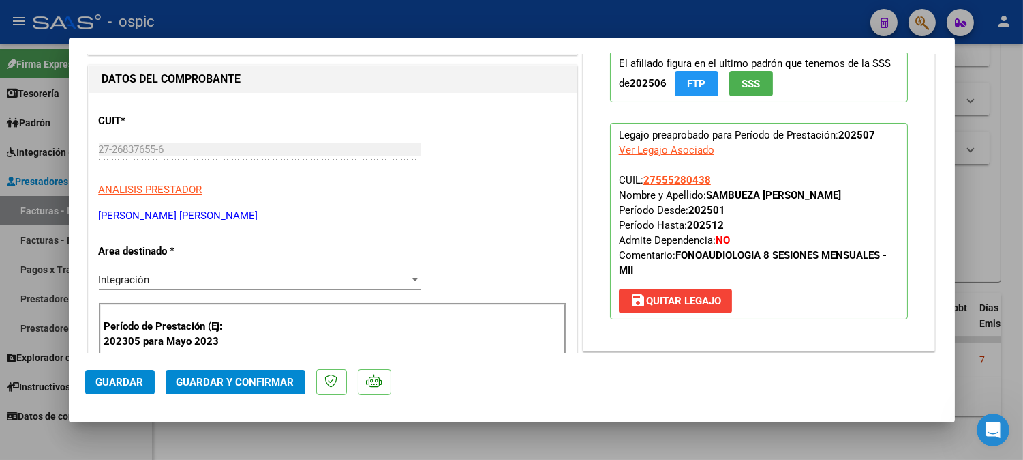
scroll to position [0, 0]
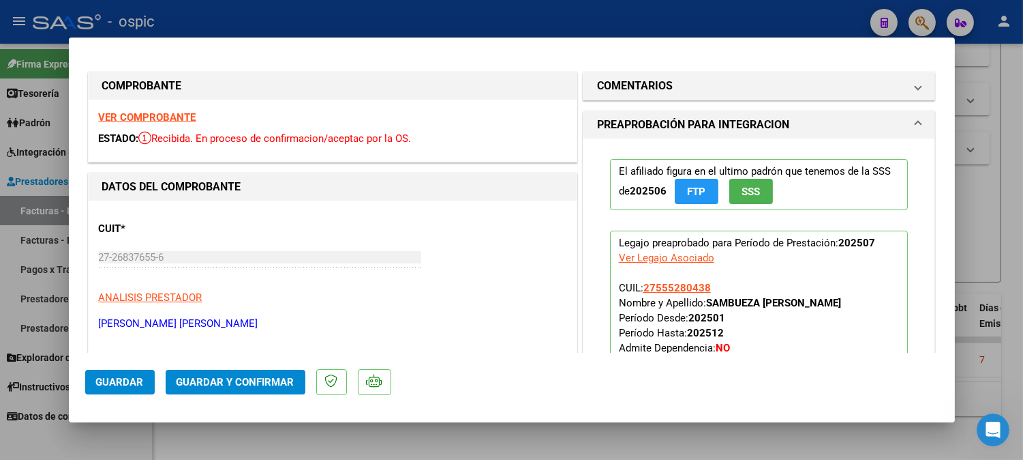
drag, startPoint x: 712, startPoint y: 80, endPoint x: 732, endPoint y: 245, distance: 166.9
click at [712, 82] on mat-panel-title "COMENTARIOS" at bounding box center [751, 86] width 308 height 16
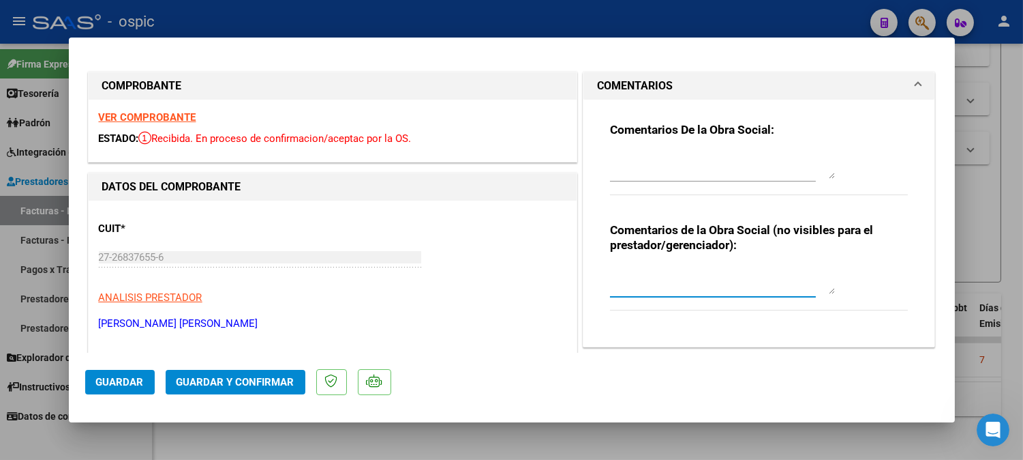
click at [732, 284] on textarea at bounding box center [722, 280] width 225 height 27
type textarea "f"
type textarea "FONO 8 SESIONES"
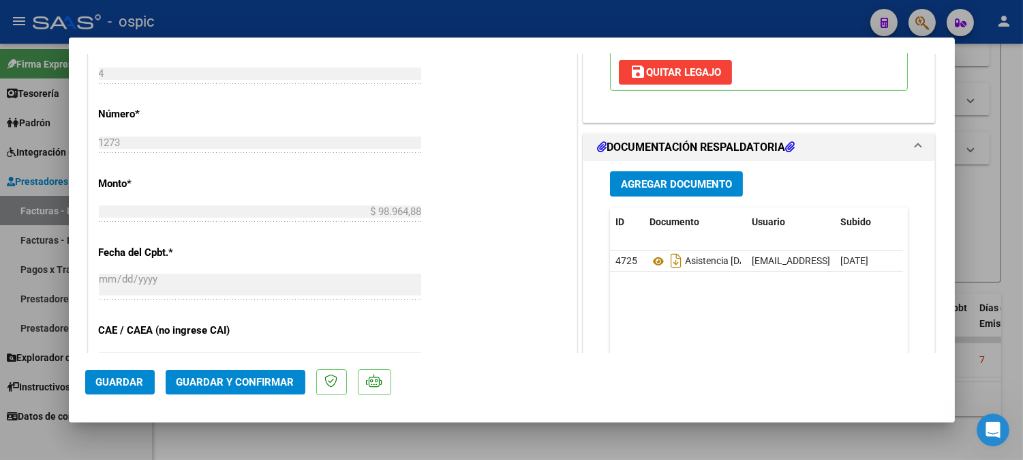
scroll to position [635, 0]
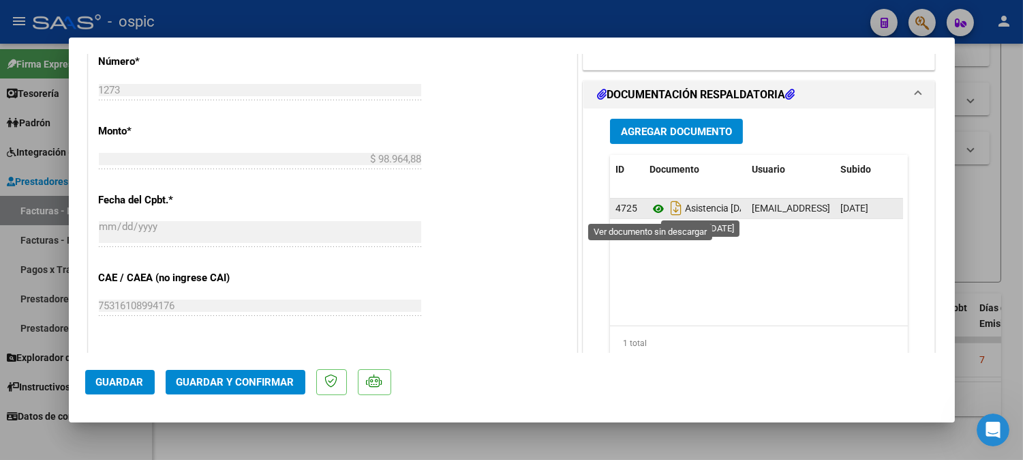
click at [650, 207] on icon at bounding box center [659, 208] width 18 height 16
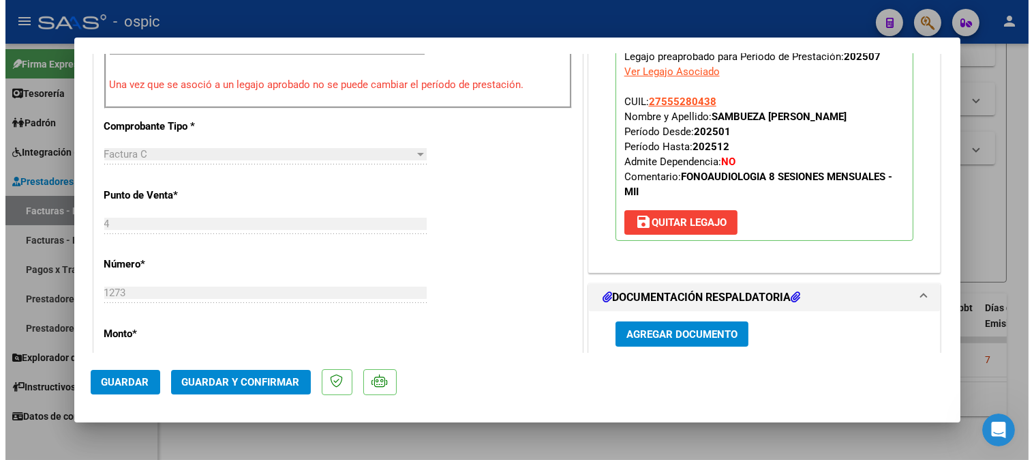
scroll to position [366, 0]
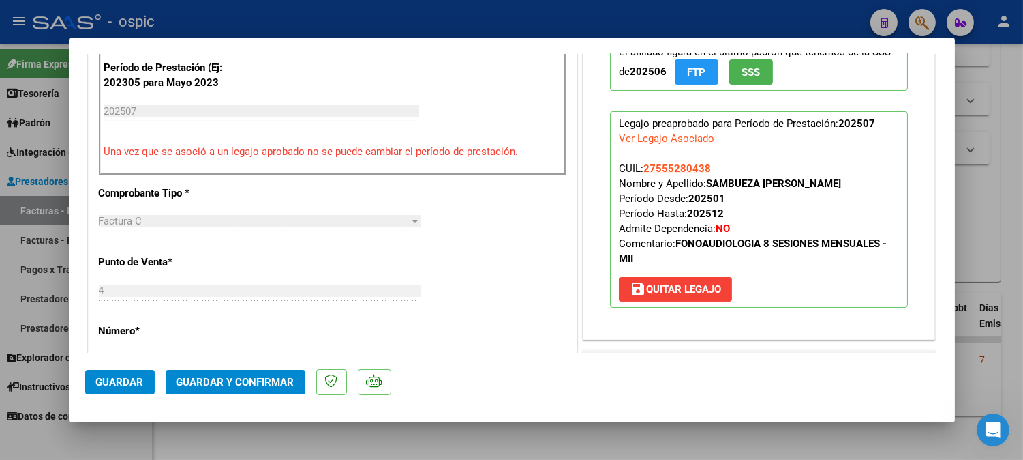
click at [211, 375] on button "Guardar y Confirmar" at bounding box center [236, 382] width 140 height 25
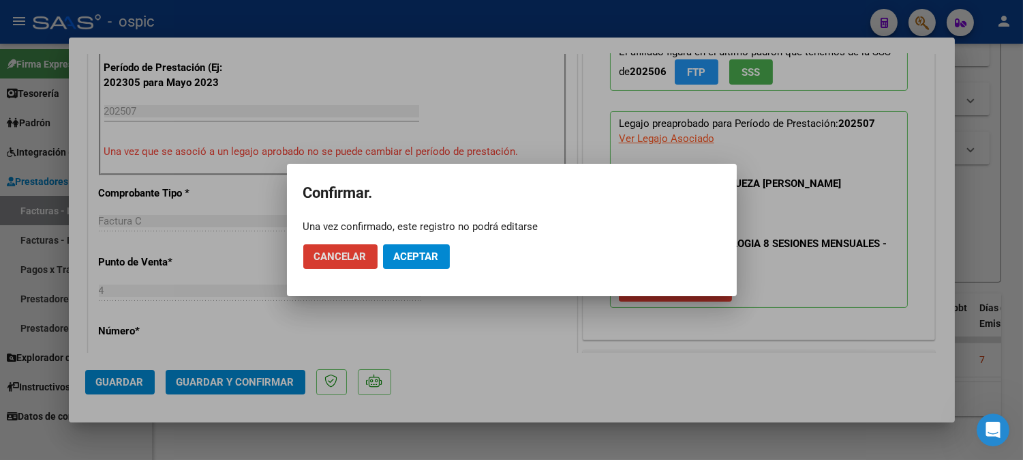
click at [420, 250] on span "Aceptar" at bounding box center [416, 256] width 45 height 12
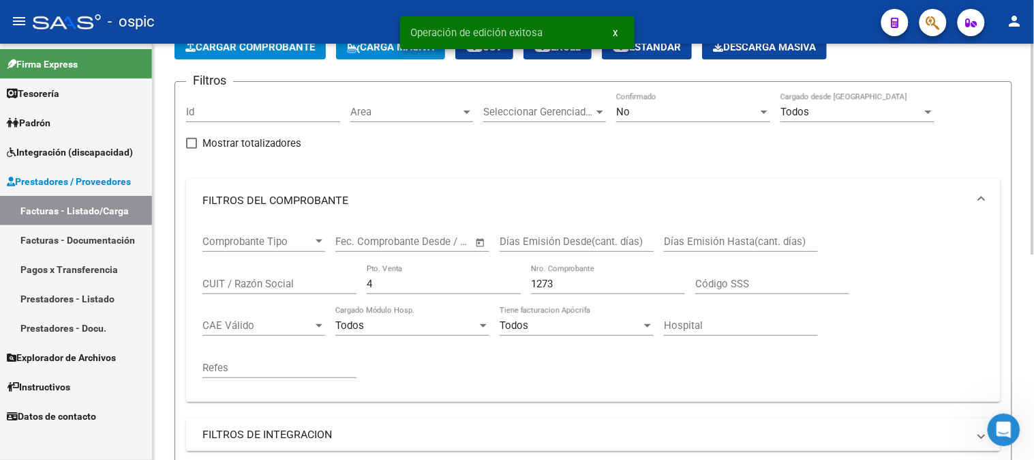
scroll to position [25, 0]
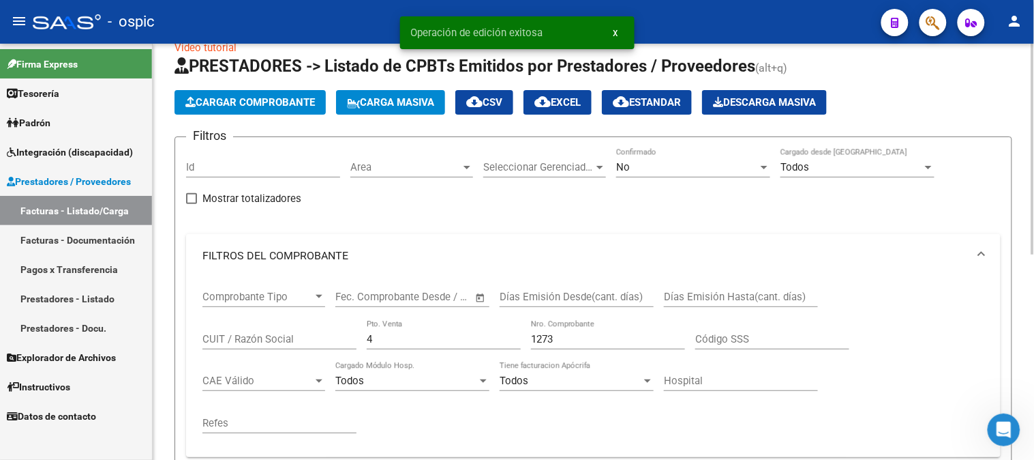
click at [637, 162] on div "No" at bounding box center [687, 167] width 142 height 12
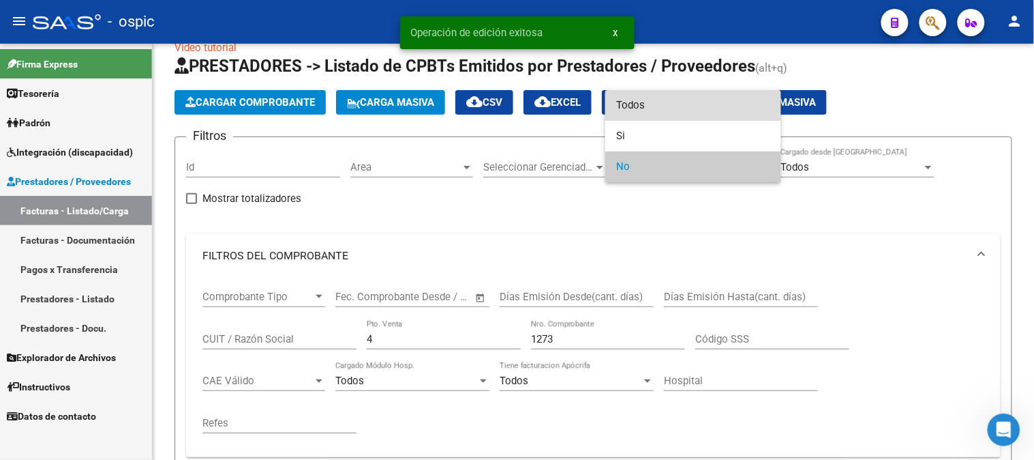
click at [639, 104] on span "Todos" at bounding box center [693, 105] width 154 height 31
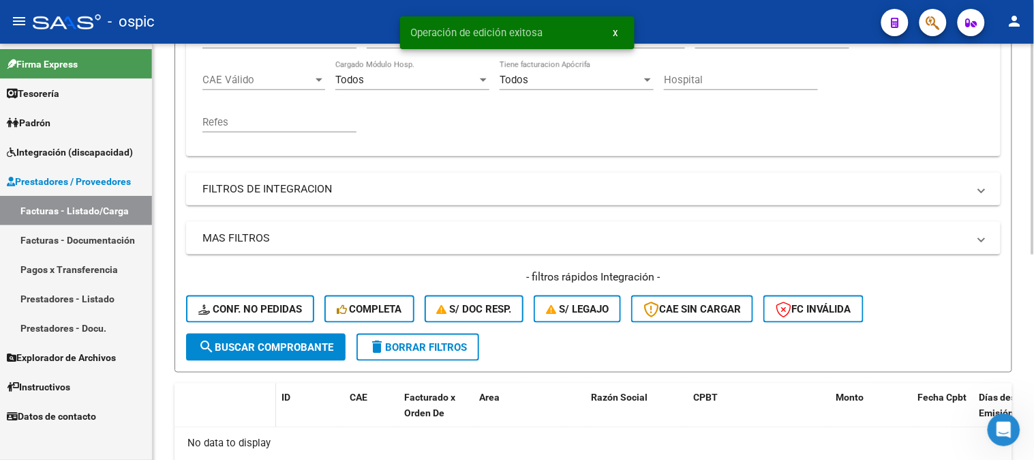
scroll to position [329, 0]
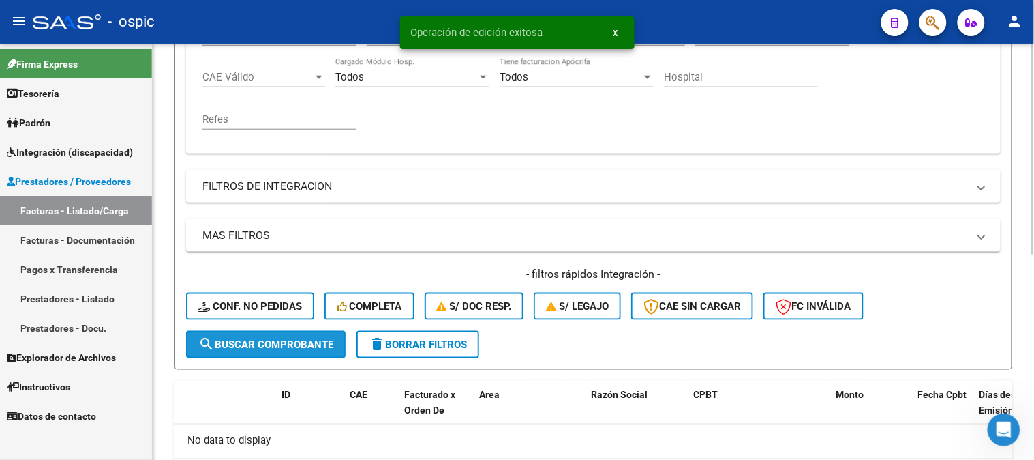
click at [271, 338] on span "search Buscar Comprobante" at bounding box center [265, 344] width 135 height 12
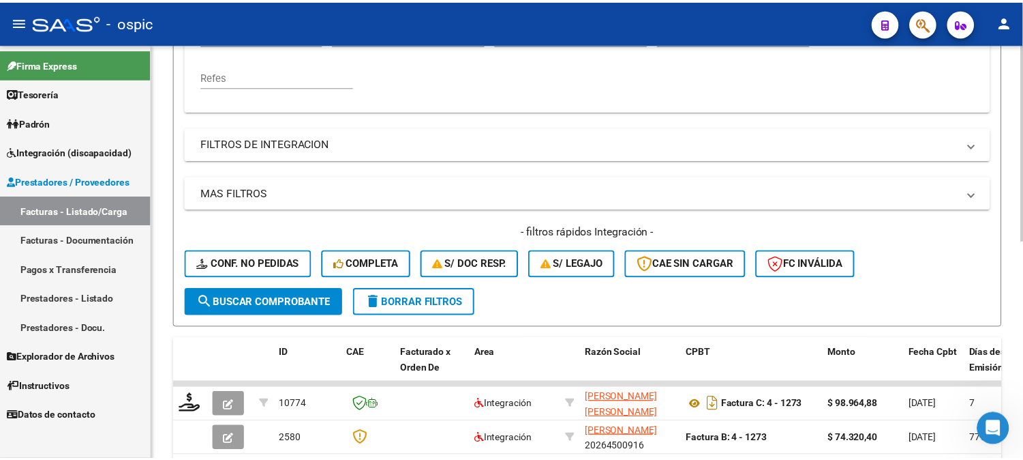
scroll to position [460, 0]
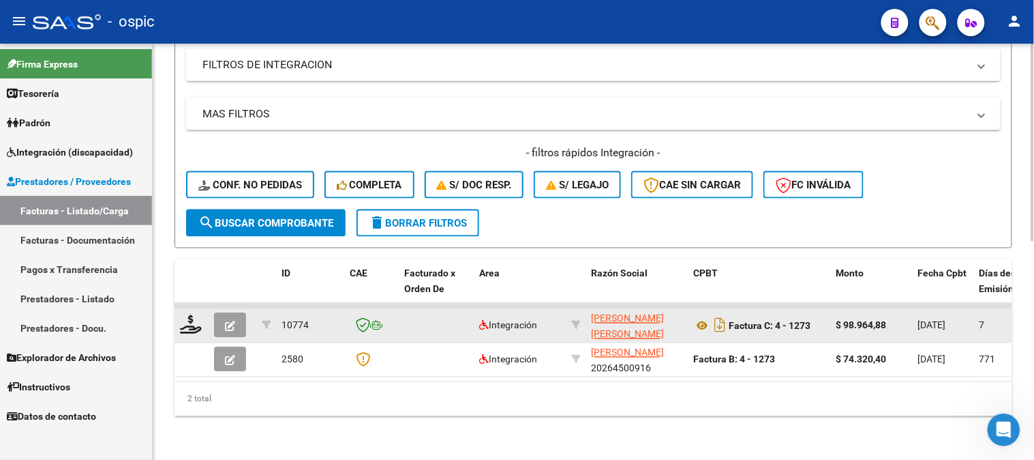
click at [227, 321] on icon "button" at bounding box center [230, 326] width 10 height 10
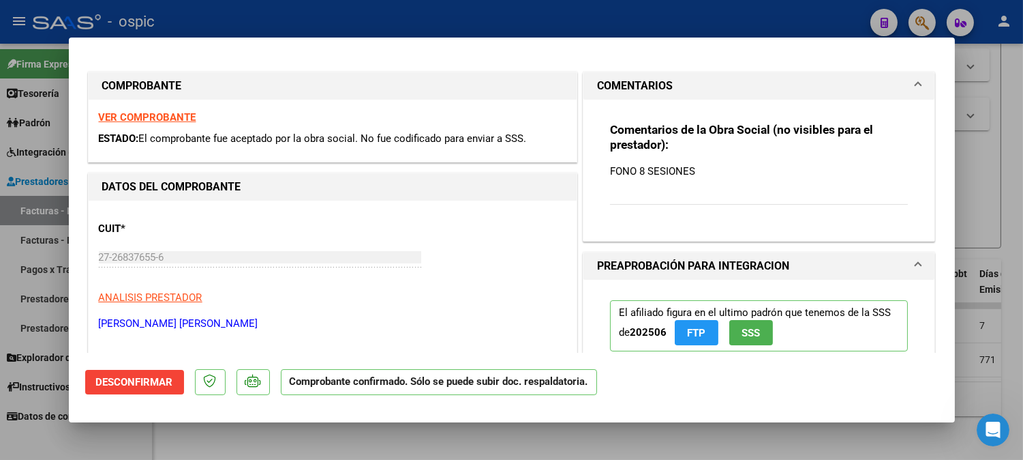
type input "$ 0,00"
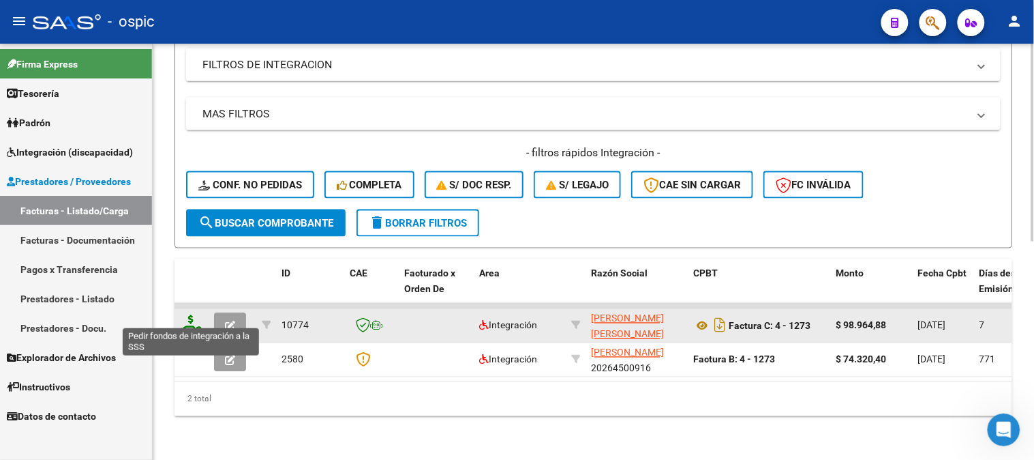
click at [192, 316] on icon at bounding box center [191, 324] width 22 height 19
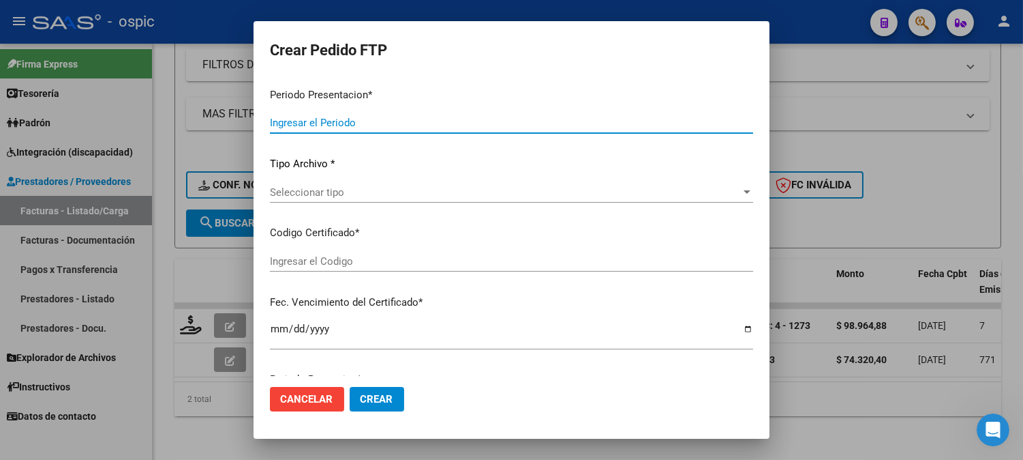
type input "202507"
type input "$ 98.964,88"
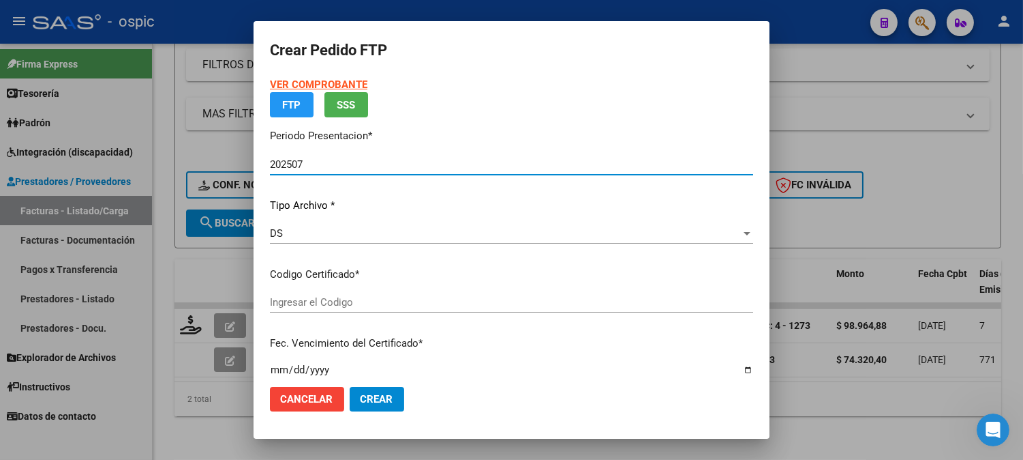
type input "0000000000000000000000000000004643947182"
type input "[DATE]"
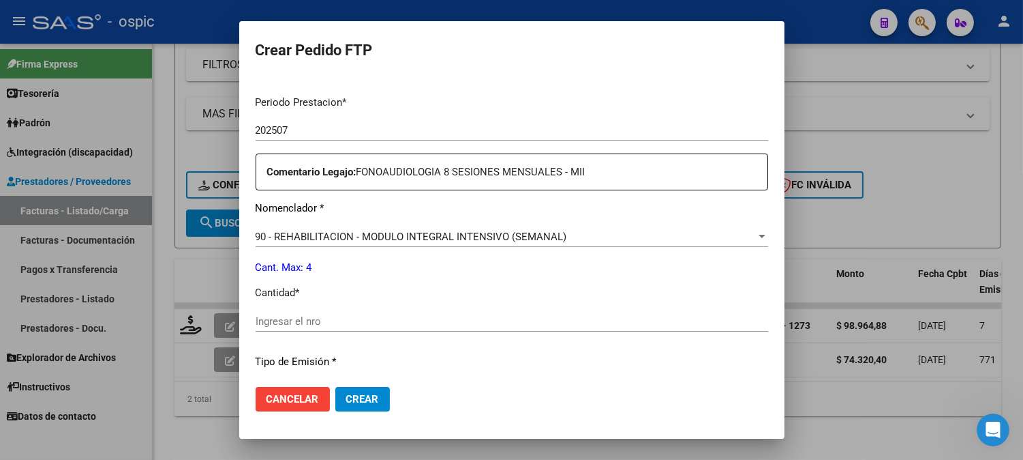
scroll to position [434, 0]
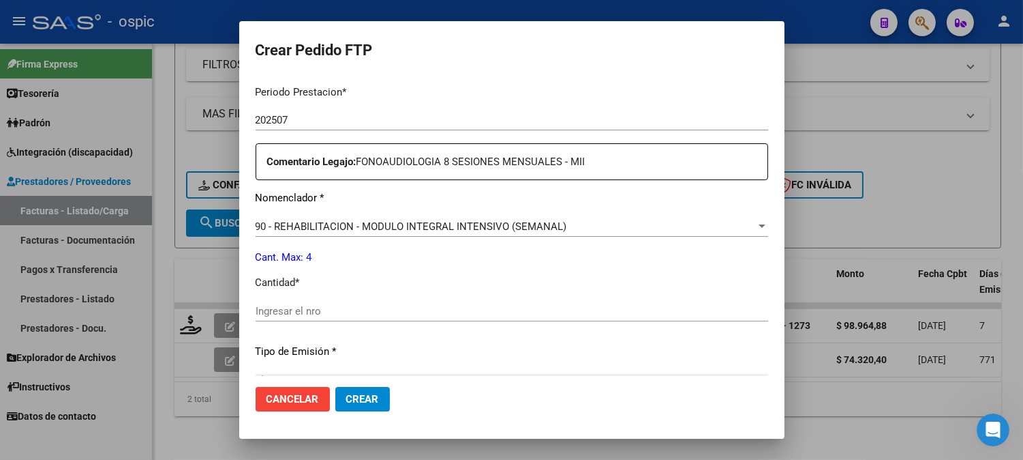
click at [459, 301] on div "Ingresar el nro" at bounding box center [512, 311] width 513 height 20
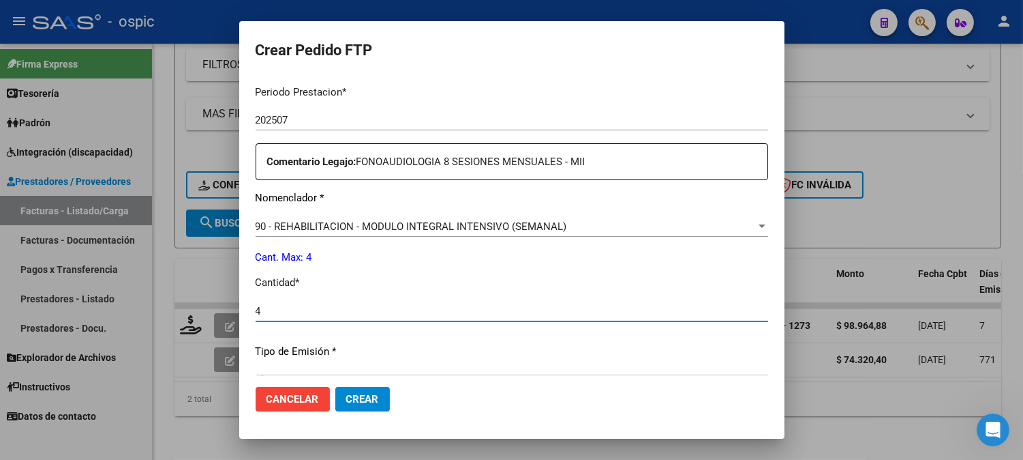
type input "4"
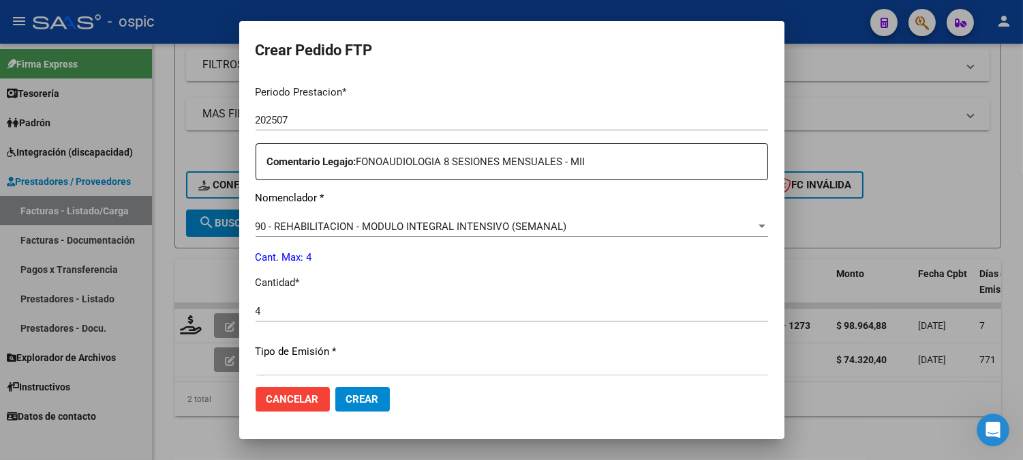
scroll to position [598, 0]
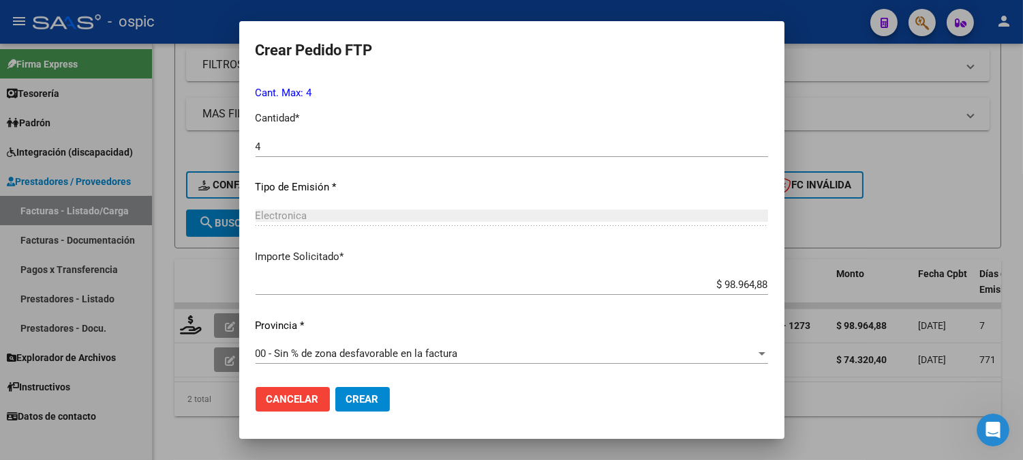
click at [362, 393] on span "Crear" at bounding box center [362, 399] width 33 height 12
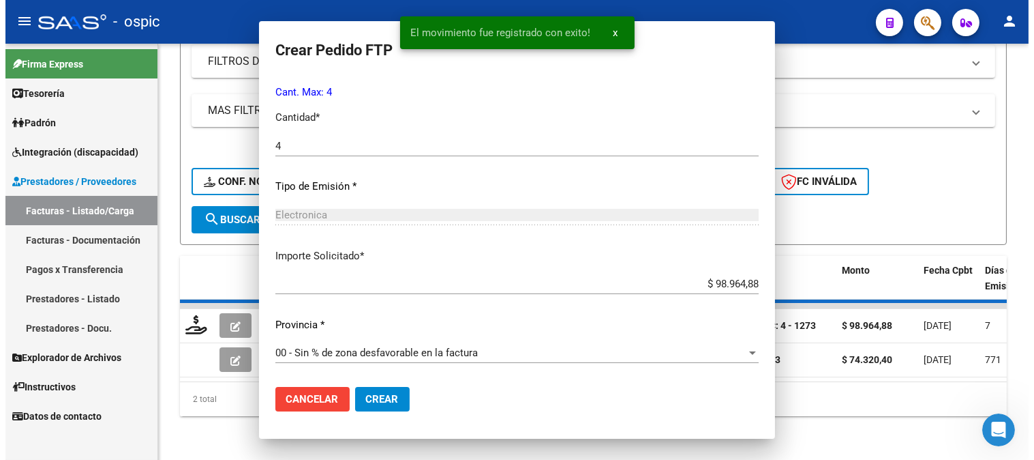
scroll to position [0, 0]
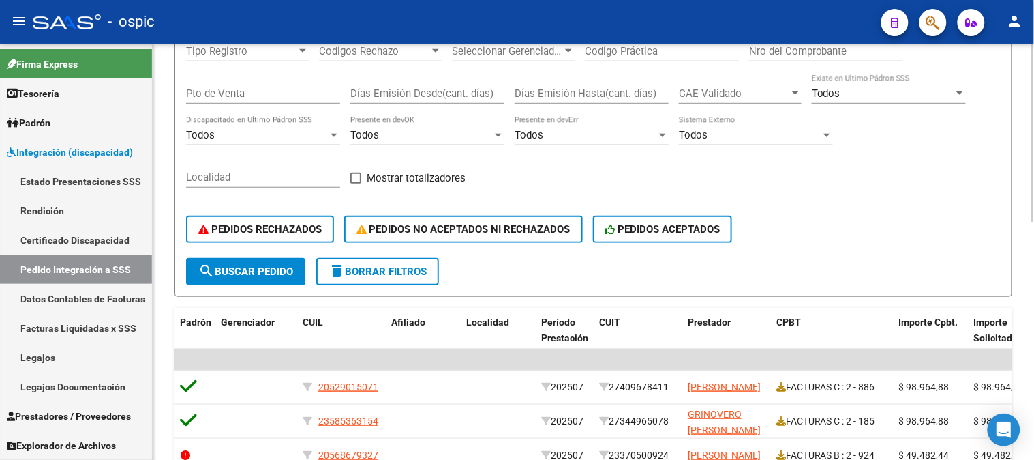
scroll to position [208, 0]
click at [392, 269] on span "delete Borrar Filtros" at bounding box center [378, 272] width 98 height 12
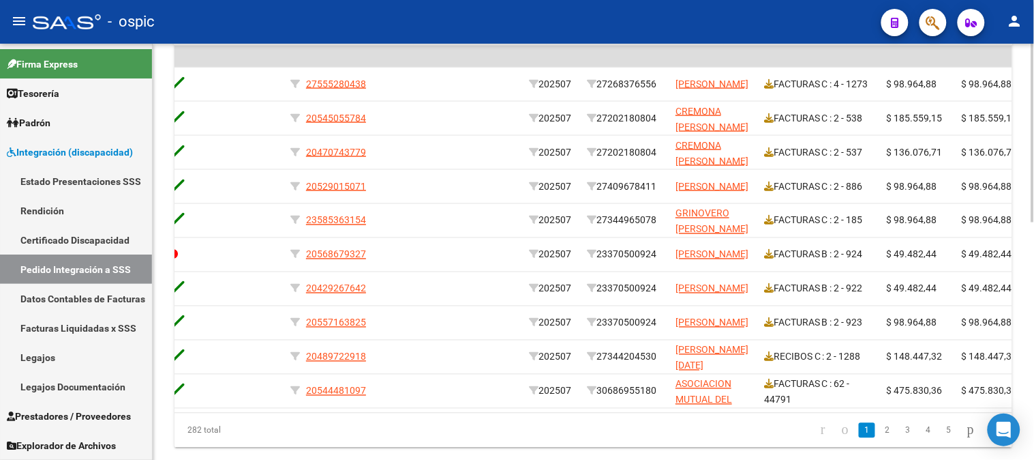
scroll to position [0, 230]
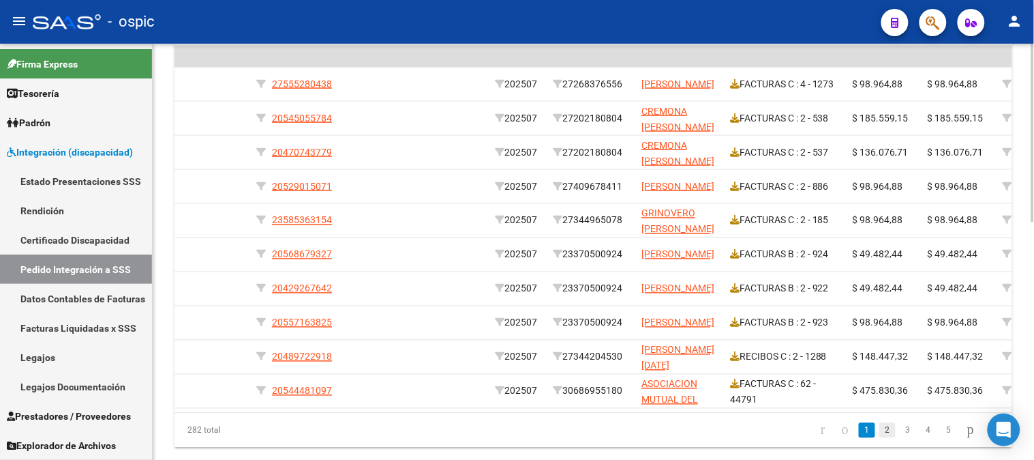
click at [880, 435] on link "2" at bounding box center [888, 430] width 16 height 15
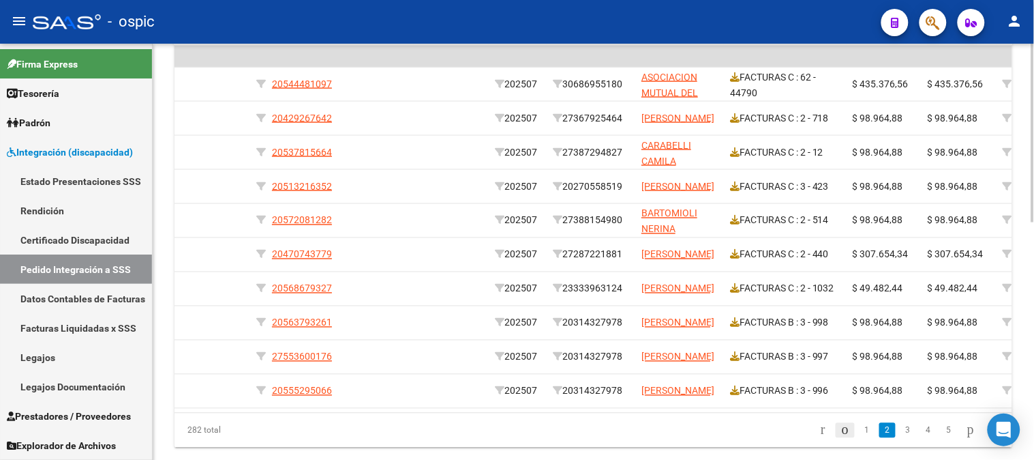
click at [840, 438] on icon "go to previous page" at bounding box center [845, 429] width 11 height 16
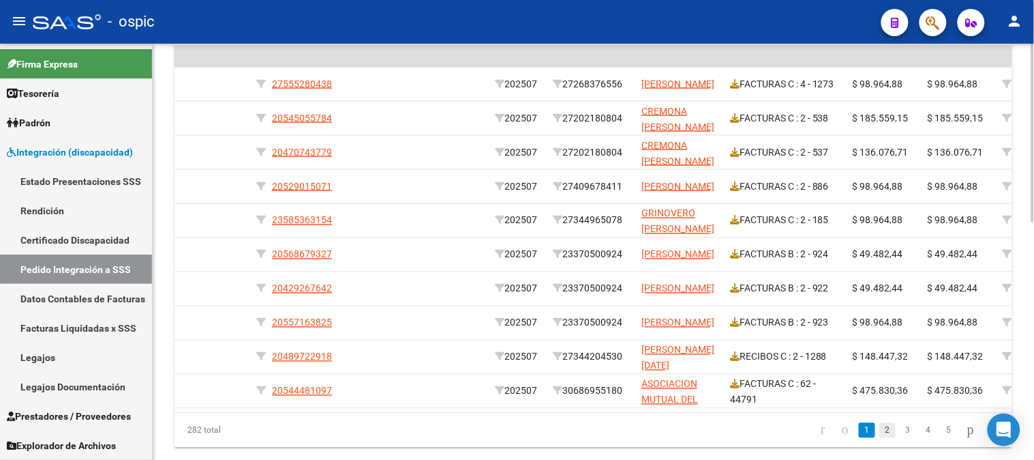
click at [880, 438] on link "2" at bounding box center [888, 430] width 16 height 15
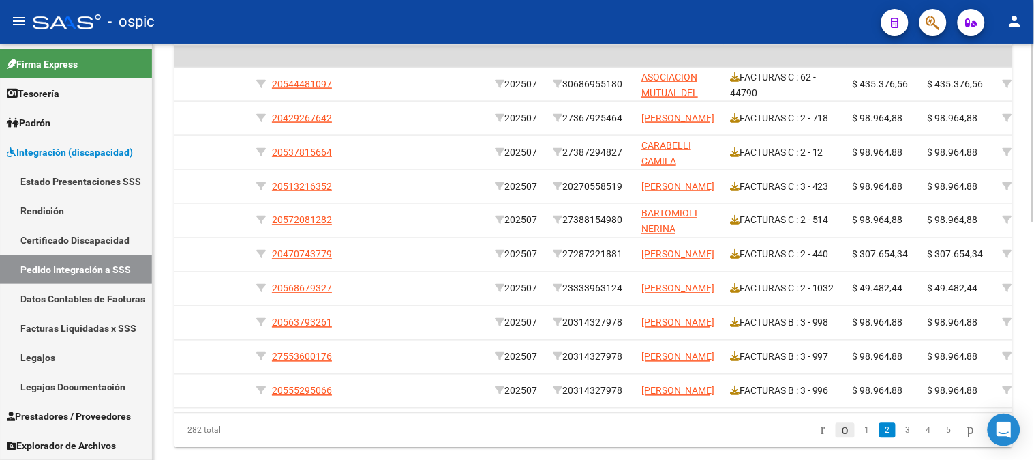
click at [840, 438] on icon "go to previous page" at bounding box center [845, 429] width 11 height 16
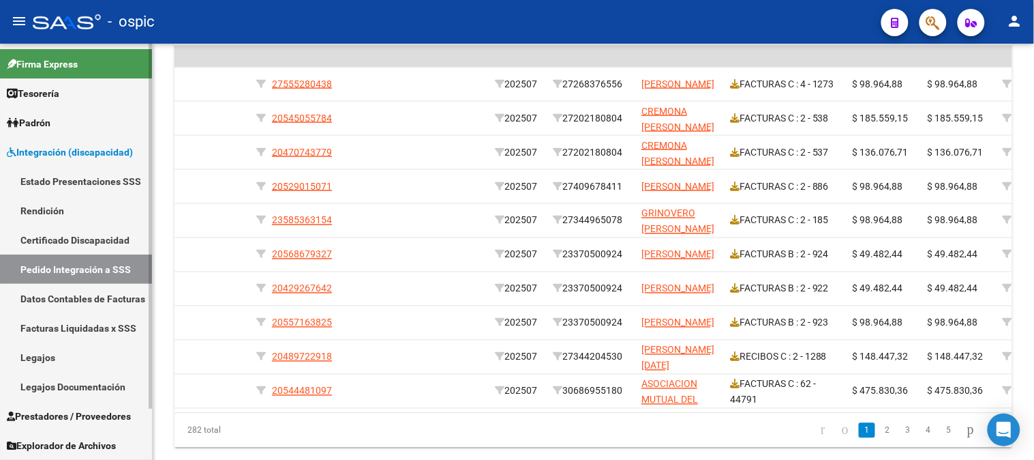
click at [35, 149] on span "Integración (discapacidad)" at bounding box center [70, 152] width 126 height 15
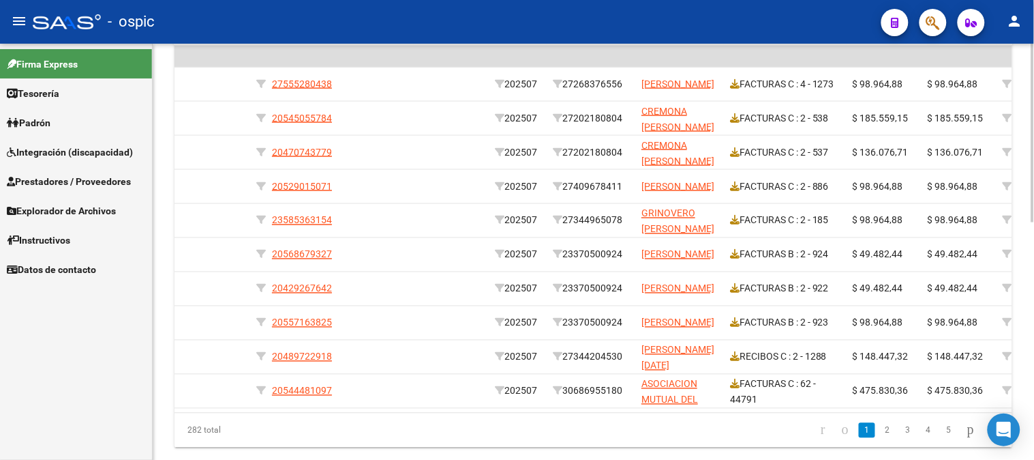
scroll to position [0, 0]
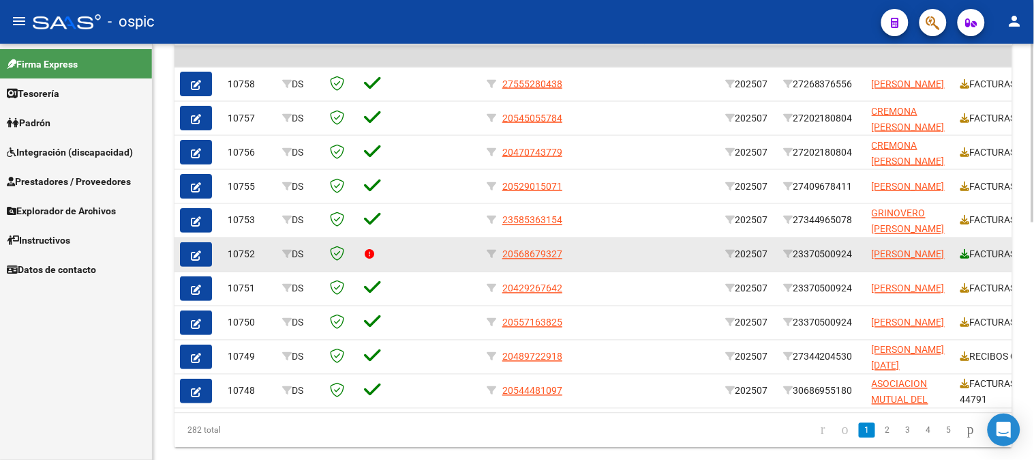
click at [965, 251] on icon at bounding box center [966, 255] width 10 height 10
